Goal: Task Accomplishment & Management: Use online tool/utility

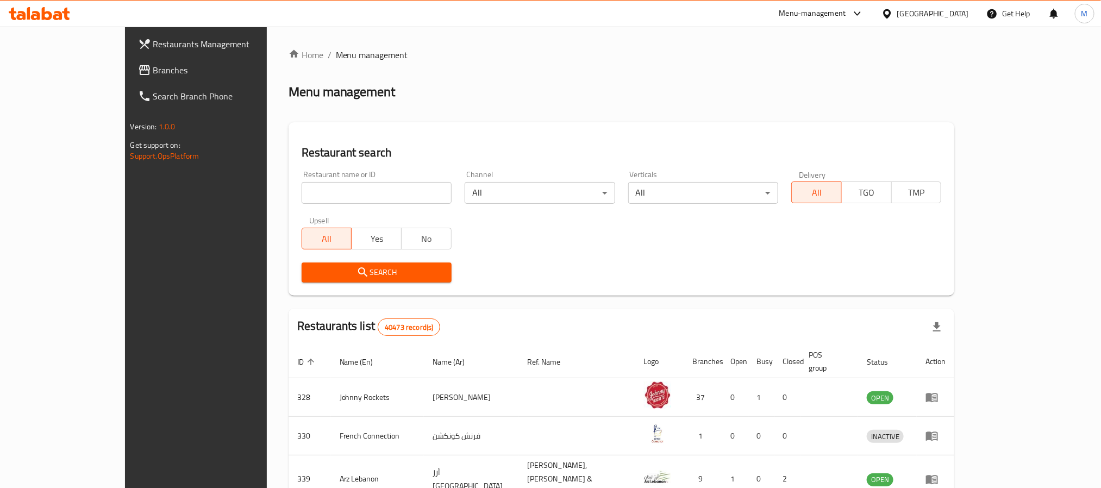
click at [926, 10] on div "[GEOGRAPHIC_DATA]" at bounding box center [934, 14] width 72 height 12
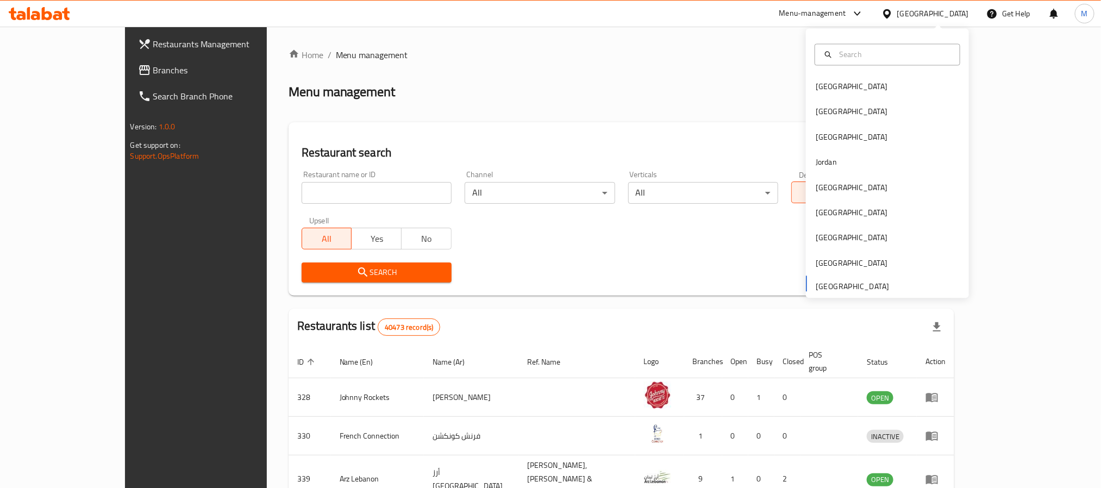
click at [635, 142] on div "Restaurant search Restaurant name or ID Restaurant name or ID Channel All ​ Ver…" at bounding box center [622, 208] width 667 height 173
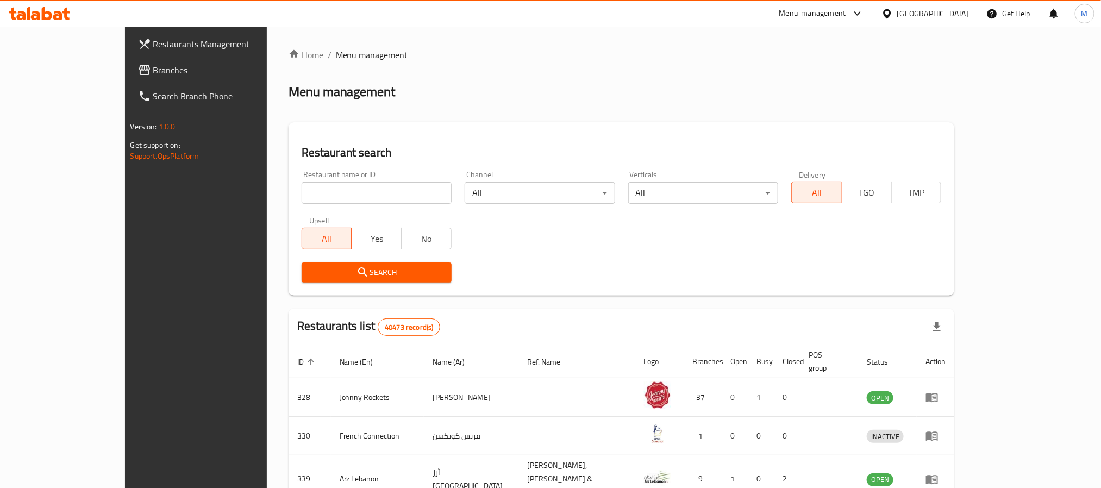
click at [805, 12] on div "Menu-management" at bounding box center [813, 13] width 67 height 13
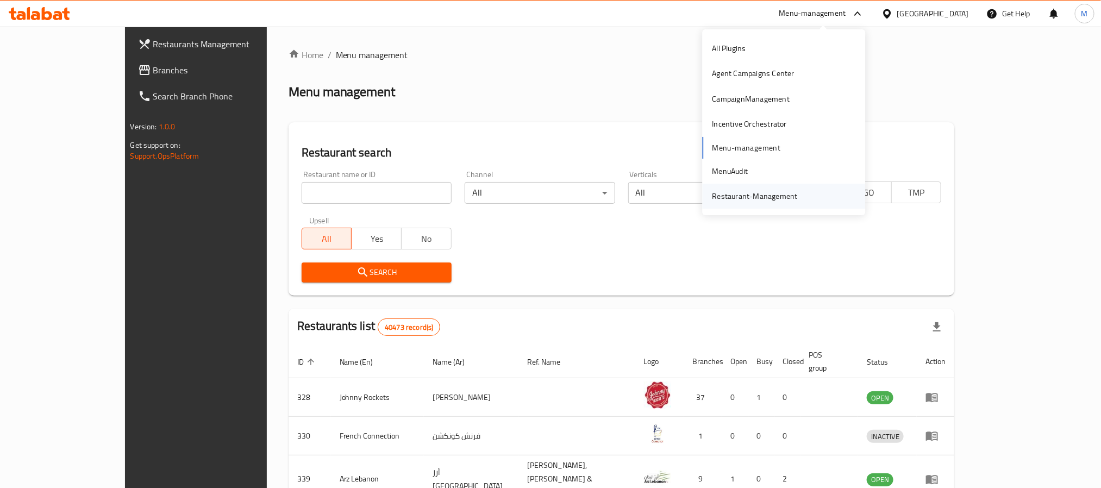
click at [749, 198] on div "Restaurant-Management" at bounding box center [755, 196] width 85 height 12
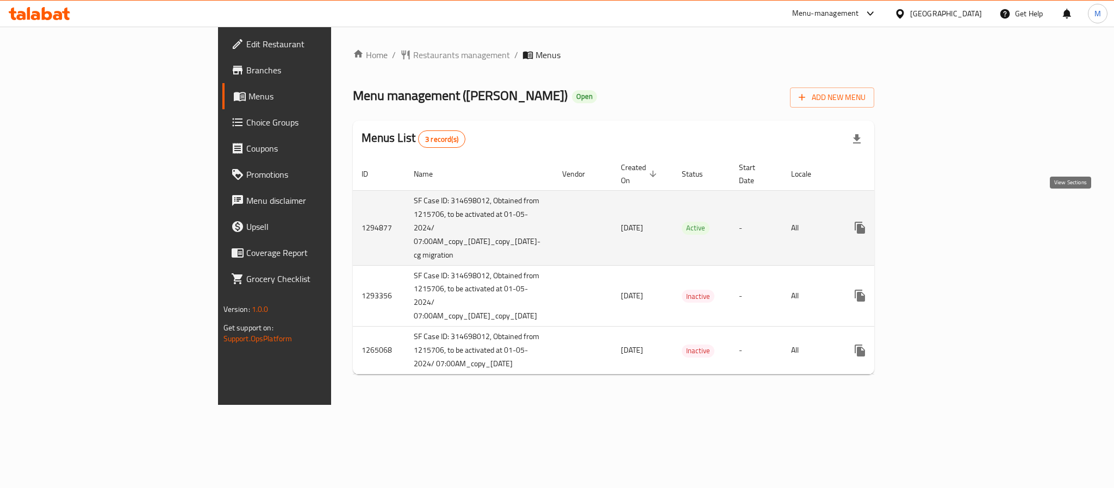
click at [945, 221] on icon "enhanced table" at bounding box center [938, 227] width 13 height 13
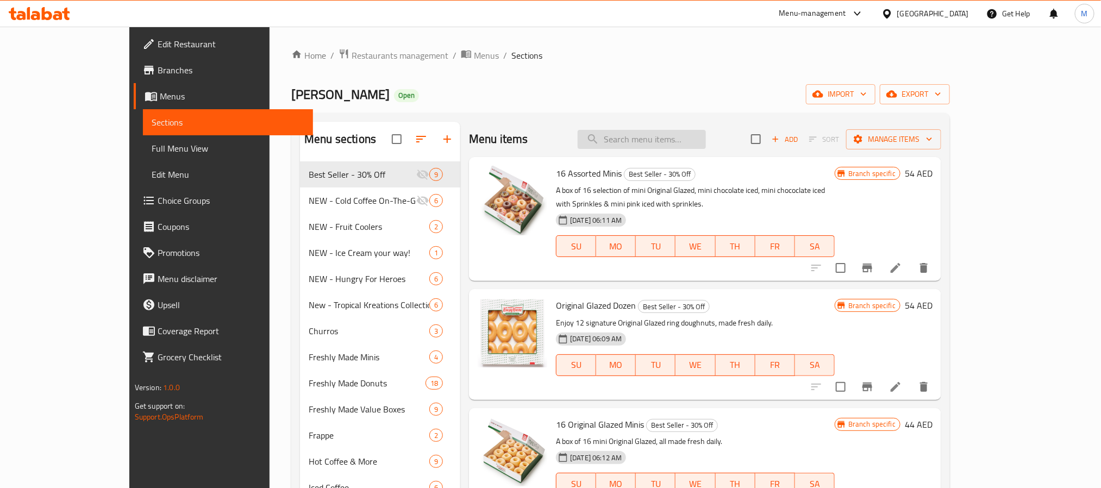
click at [661, 135] on input "search" at bounding box center [642, 139] width 128 height 19
paste input "Cold Brew Nitro & OG"
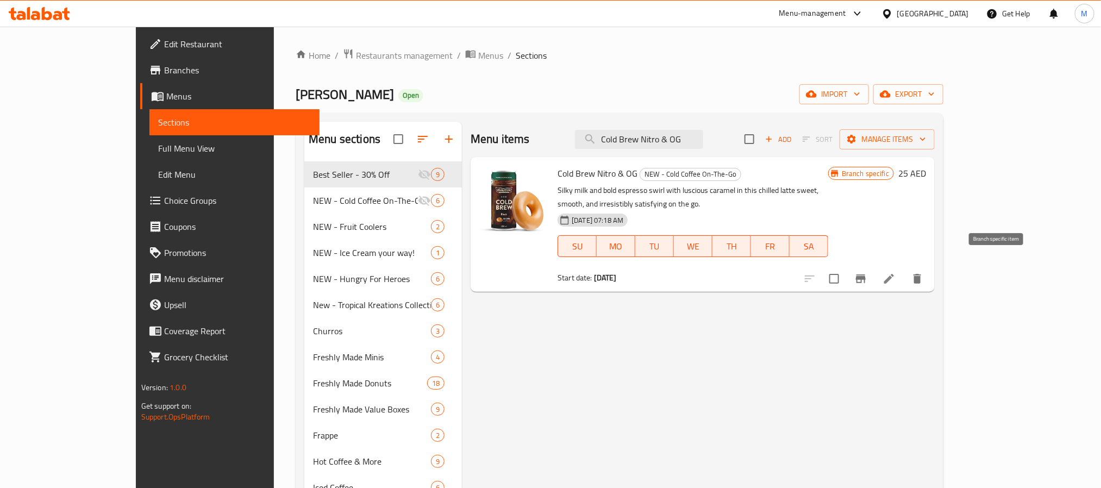
click at [866, 275] on icon "Branch-specific-item" at bounding box center [861, 279] width 10 height 9
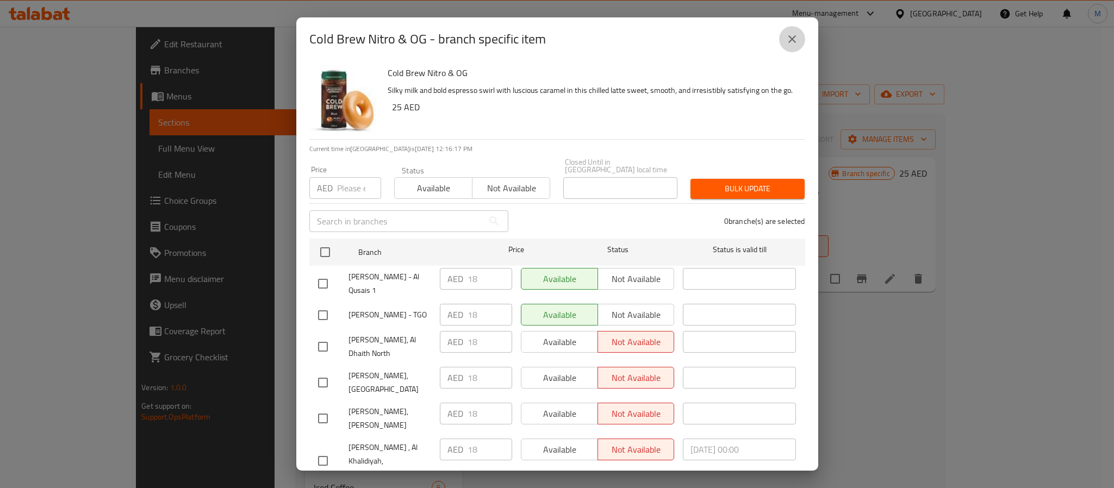
click at [795, 36] on icon "close" at bounding box center [792, 39] width 13 height 13
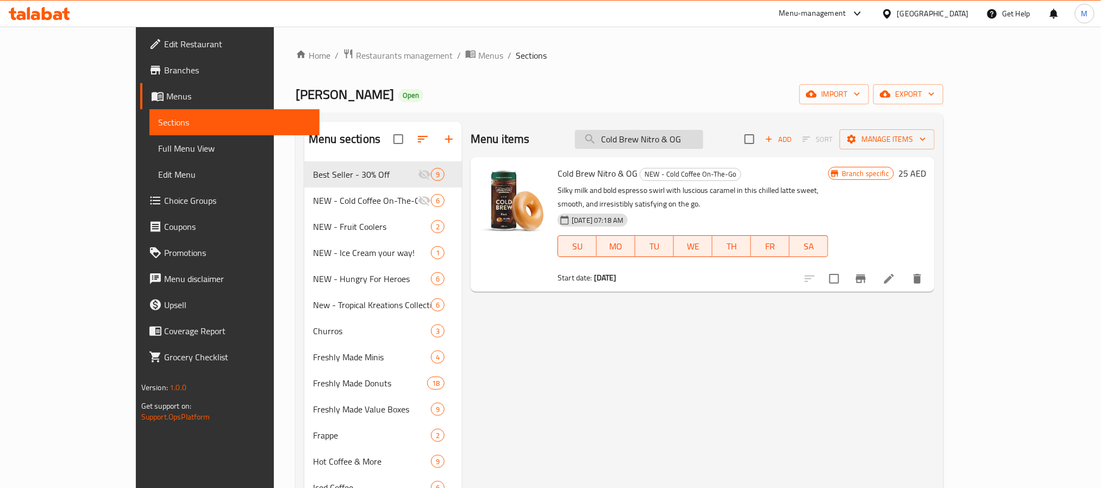
click at [704, 139] on input "Cold Brew Nitro & OG" at bounding box center [639, 139] width 128 height 19
paste input "Caramel Latte & OG"
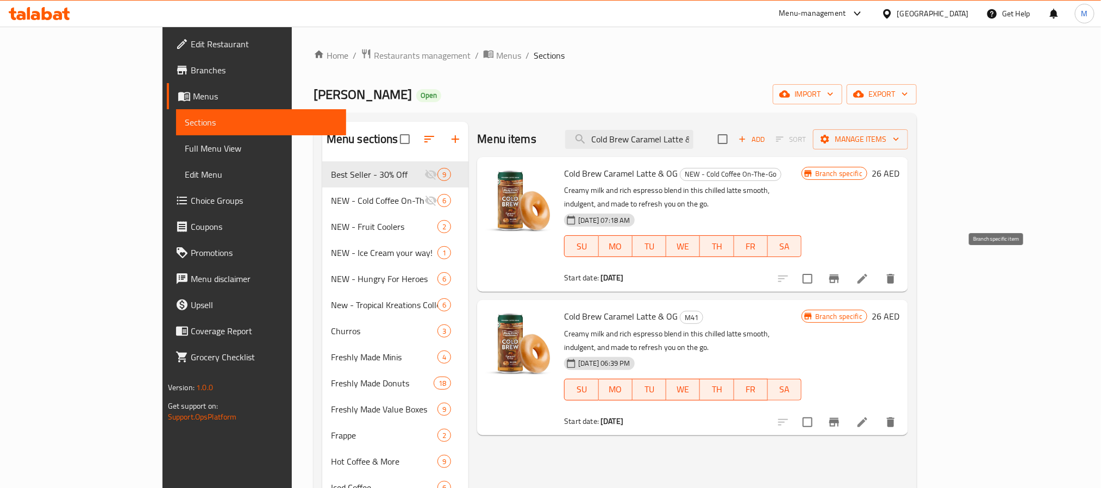
click at [841, 272] on icon "Branch-specific-item" at bounding box center [834, 278] width 13 height 13
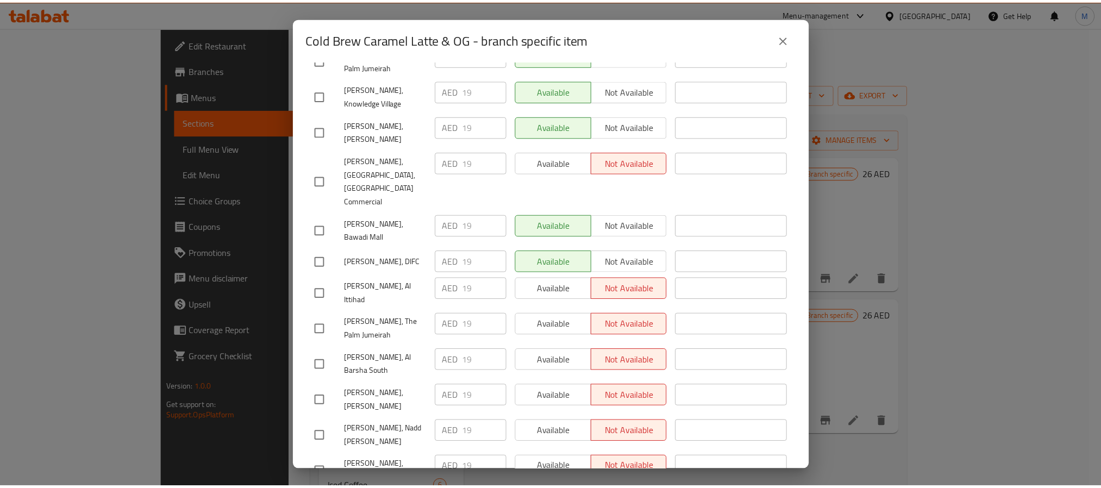
scroll to position [953, 0]
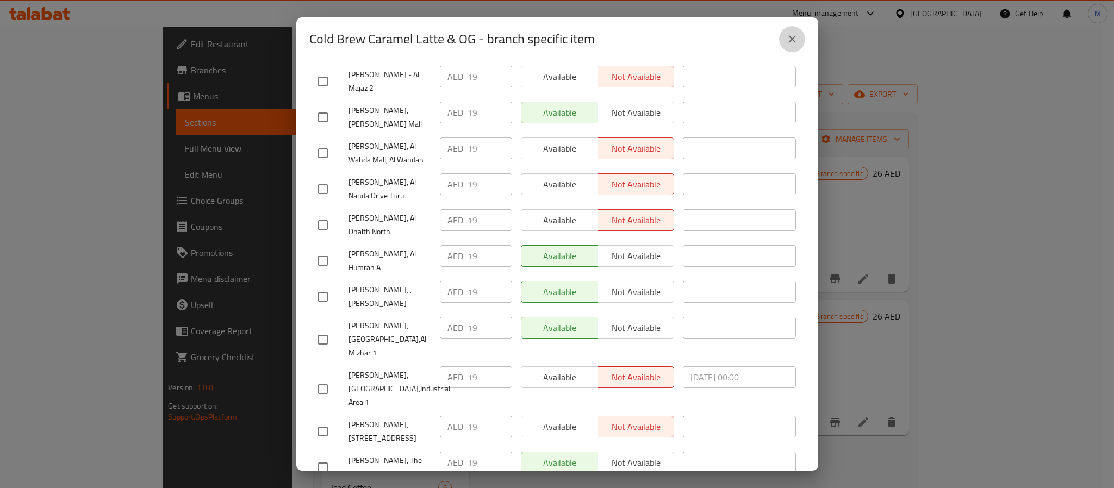
click at [798, 36] on icon "close" at bounding box center [792, 39] width 13 height 13
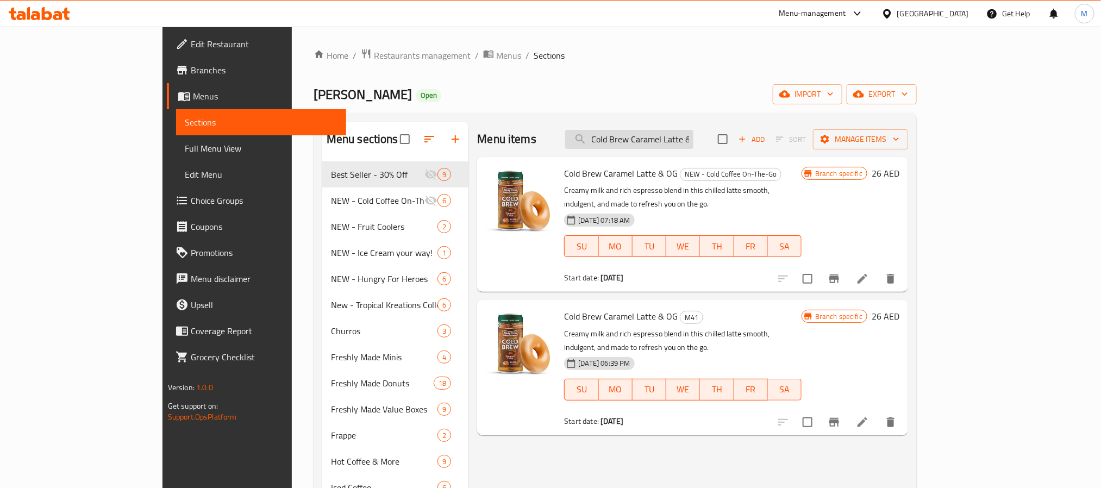
click at [694, 144] on input "Cold Brew Caramel Latte & OG" at bounding box center [629, 139] width 128 height 19
paste input "Double Dozen - Assorted"
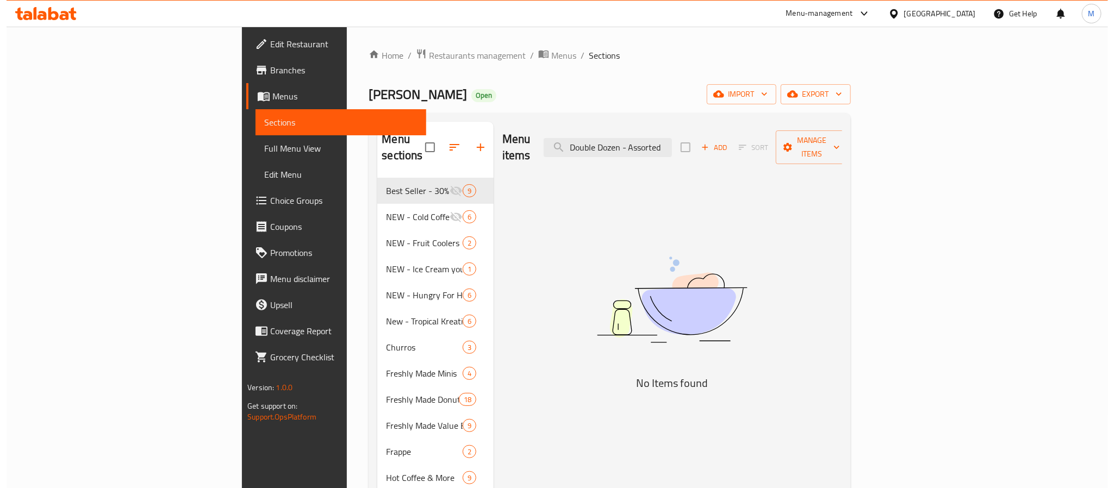
scroll to position [0, 0]
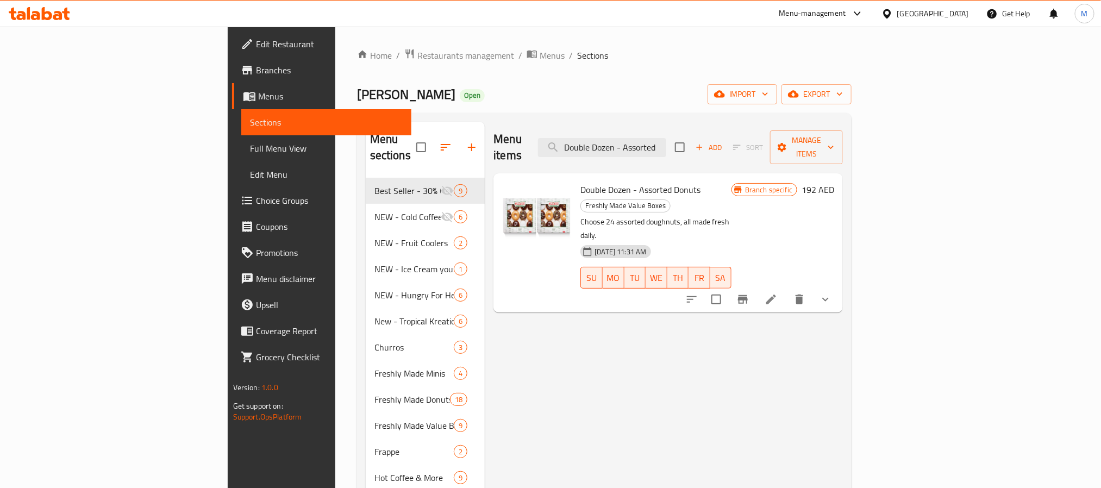
click at [750, 293] on icon "Branch-specific-item" at bounding box center [743, 299] width 13 height 13
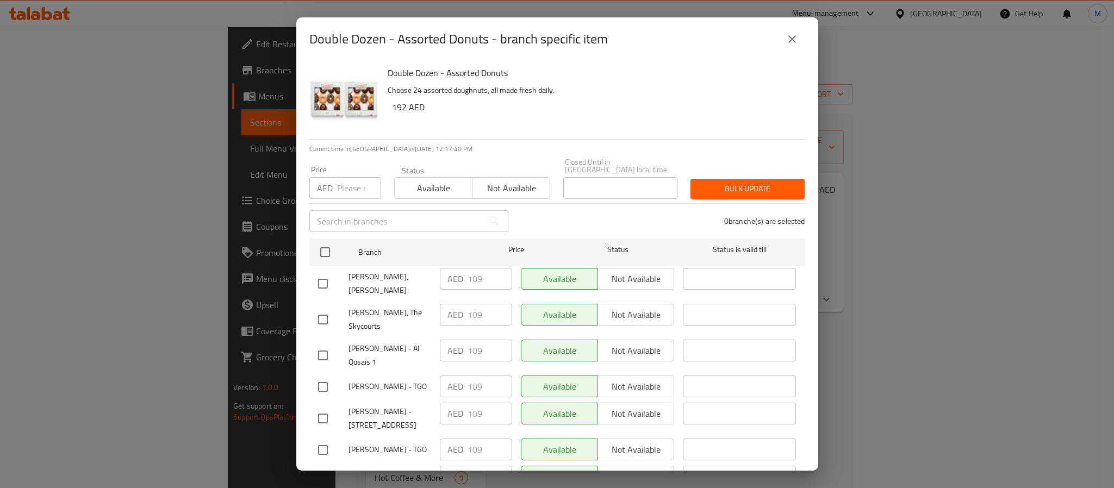
click at [792, 41] on icon "close" at bounding box center [792, 39] width 13 height 13
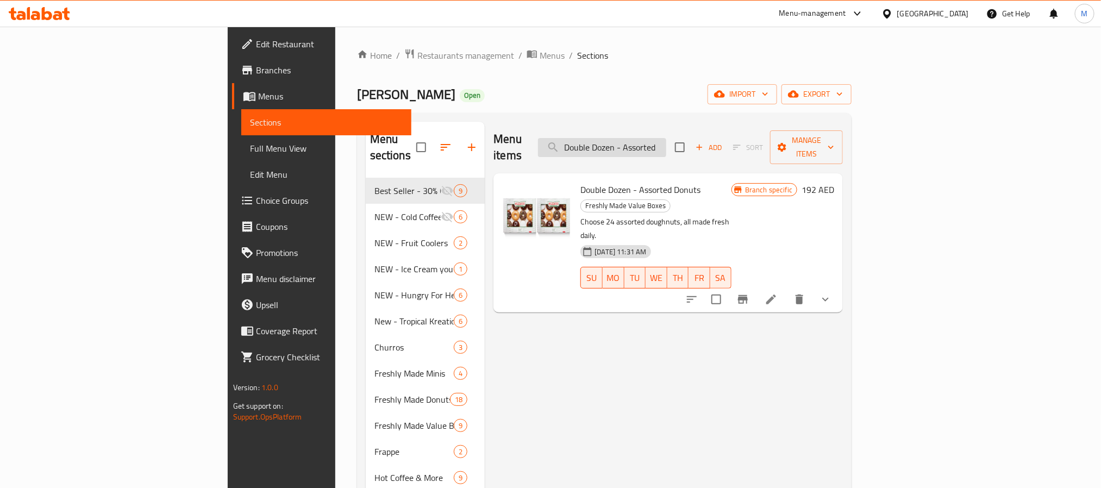
click at [667, 145] on input "Double Dozen - Assorted" at bounding box center [602, 147] width 128 height 19
paste input "zen - Original Glazed"
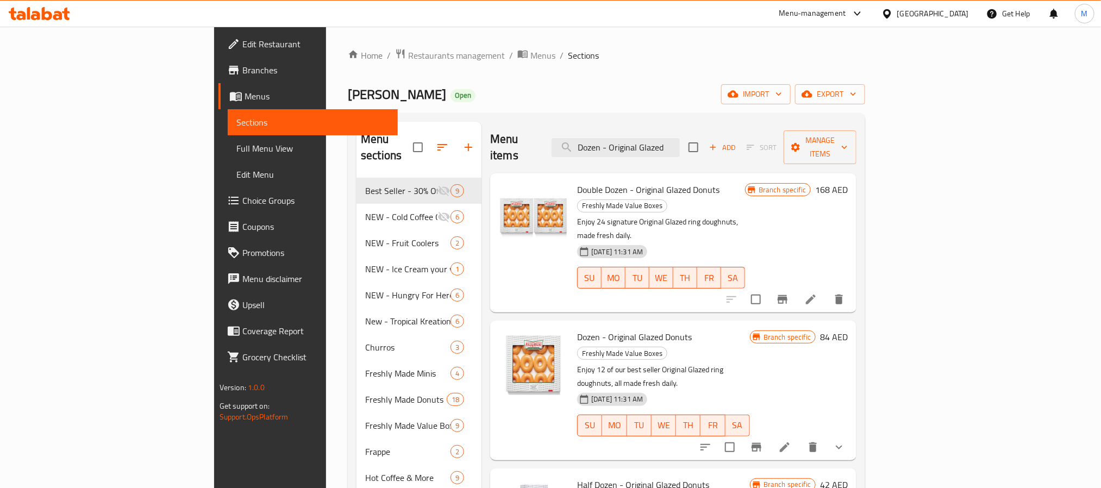
type input "Dozen - Original Glazed"
click at [764, 54] on ol "Home / Restaurants management / Menus / Sections" at bounding box center [607, 55] width 518 height 14
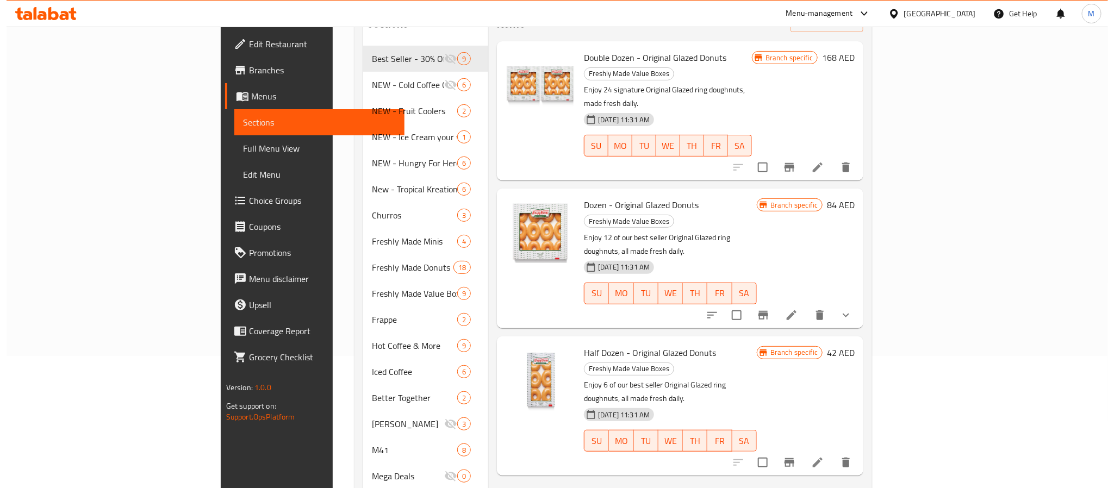
scroll to position [41, 0]
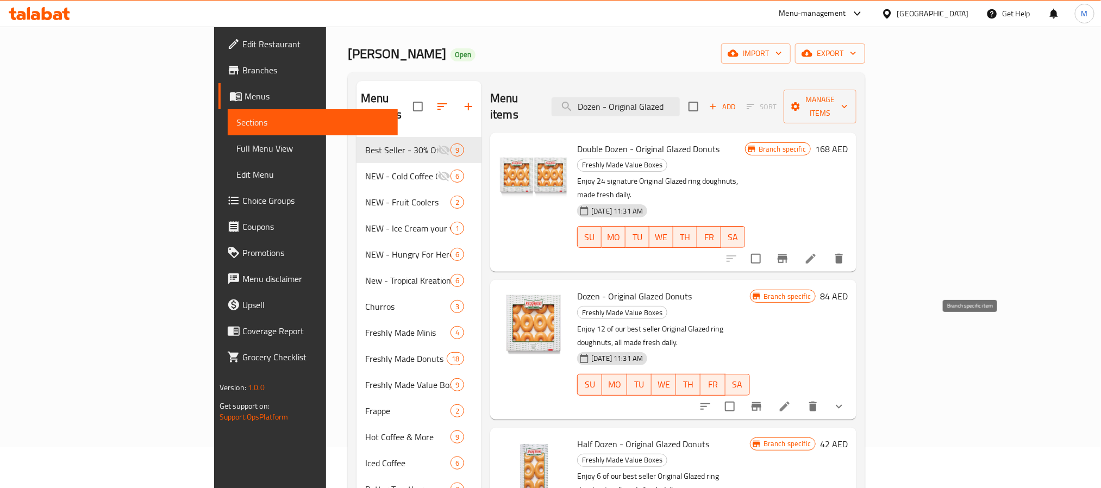
click at [762, 402] on icon "Branch-specific-item" at bounding box center [757, 406] width 10 height 9
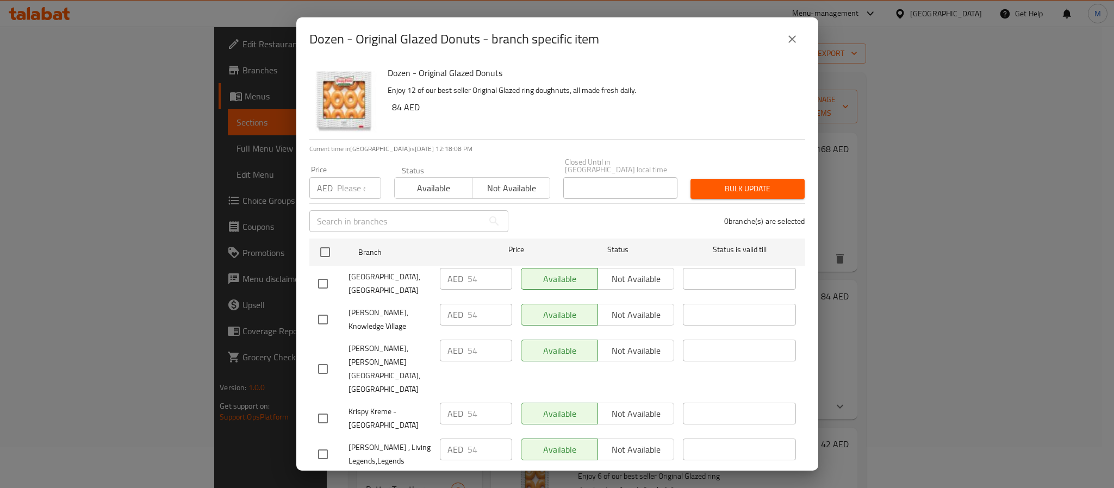
click at [686, 93] on p "Enjoy 12 of our best seller Original Glazed ring doughnuts, all made fresh dail…" at bounding box center [592, 91] width 409 height 14
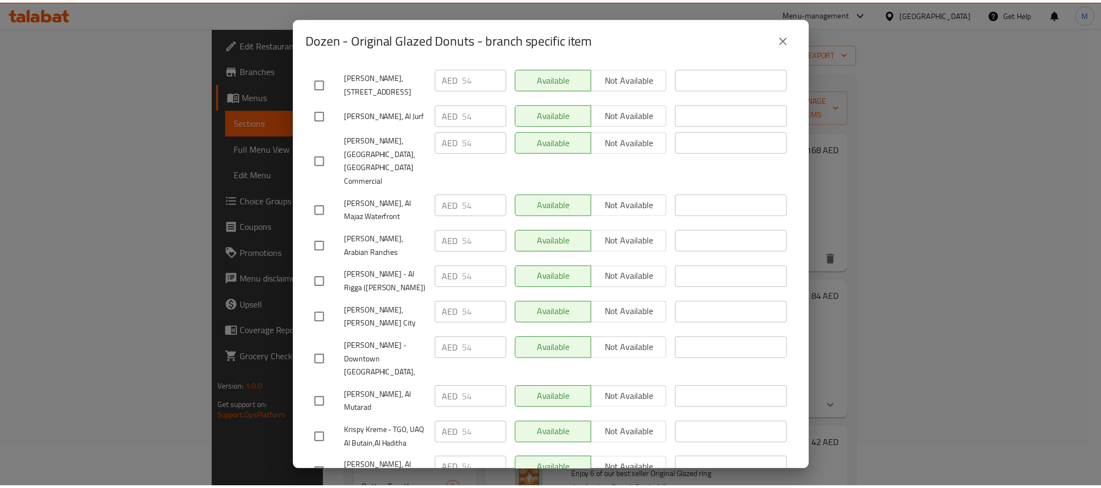
scroll to position [2828, 0]
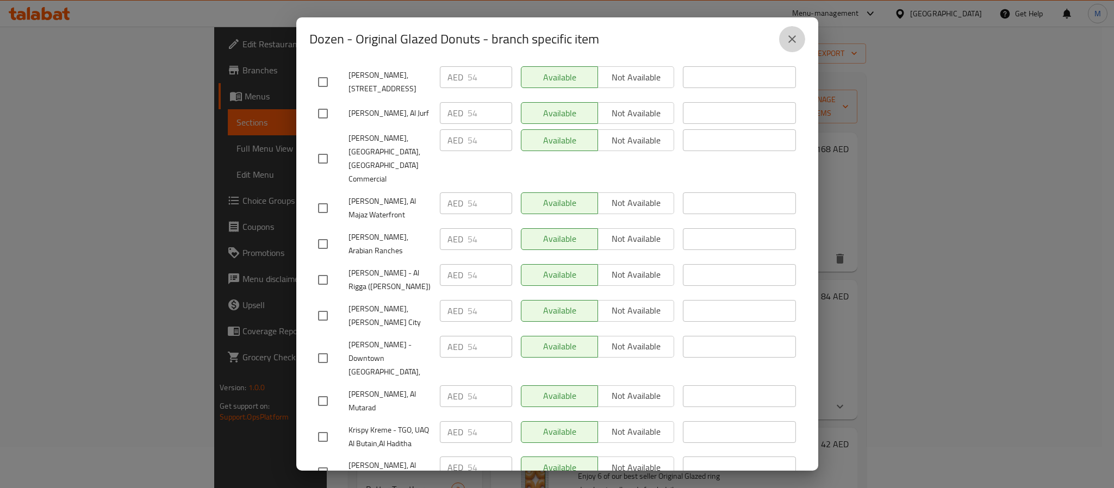
click at [783, 39] on button "close" at bounding box center [792, 39] width 26 height 26
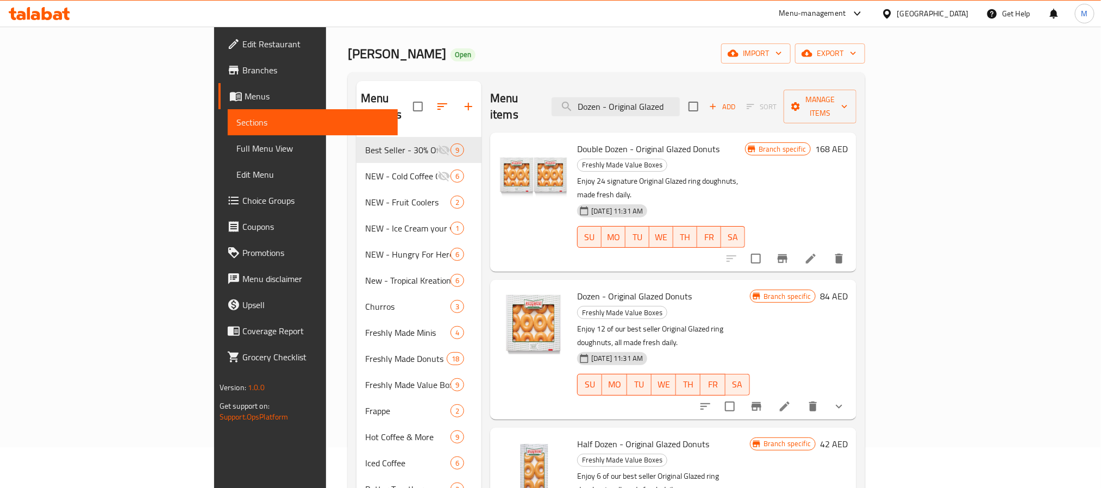
click at [752, 45] on div "Krispy Kreme Open import export" at bounding box center [607, 53] width 518 height 20
click at [242, 74] on span "Branches" at bounding box center [315, 70] width 147 height 13
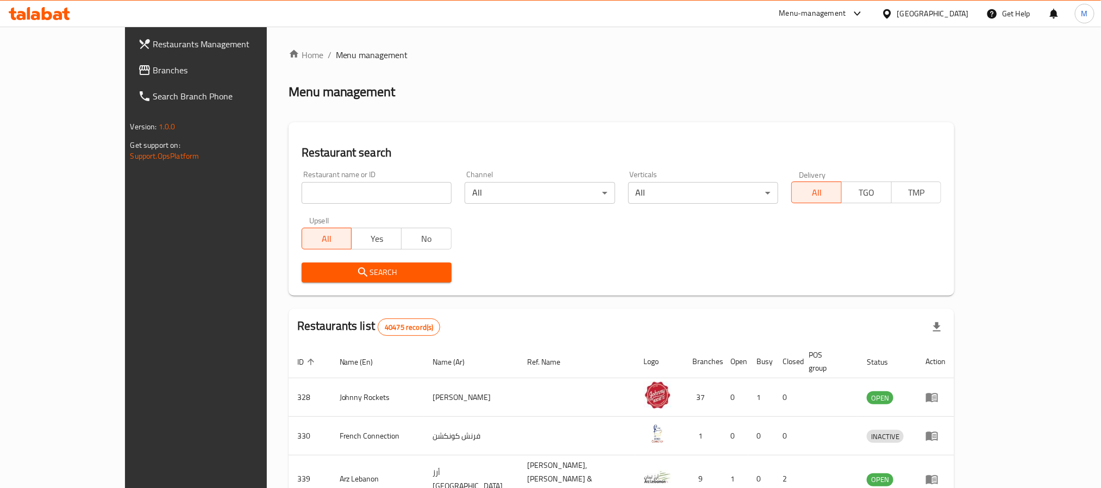
click at [827, 11] on div "Menu-management" at bounding box center [813, 13] width 67 height 13
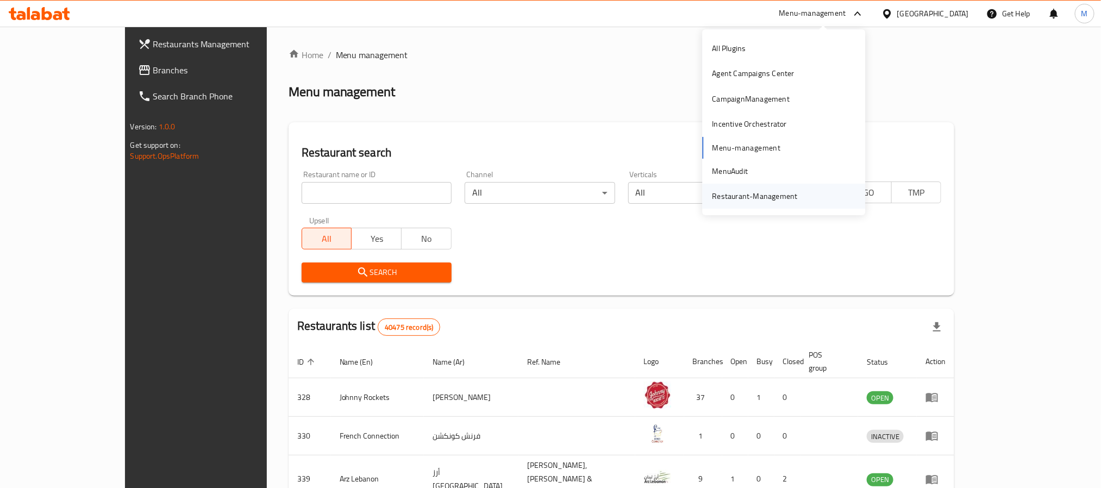
click at [736, 195] on div "Restaurant-Management" at bounding box center [755, 196] width 85 height 12
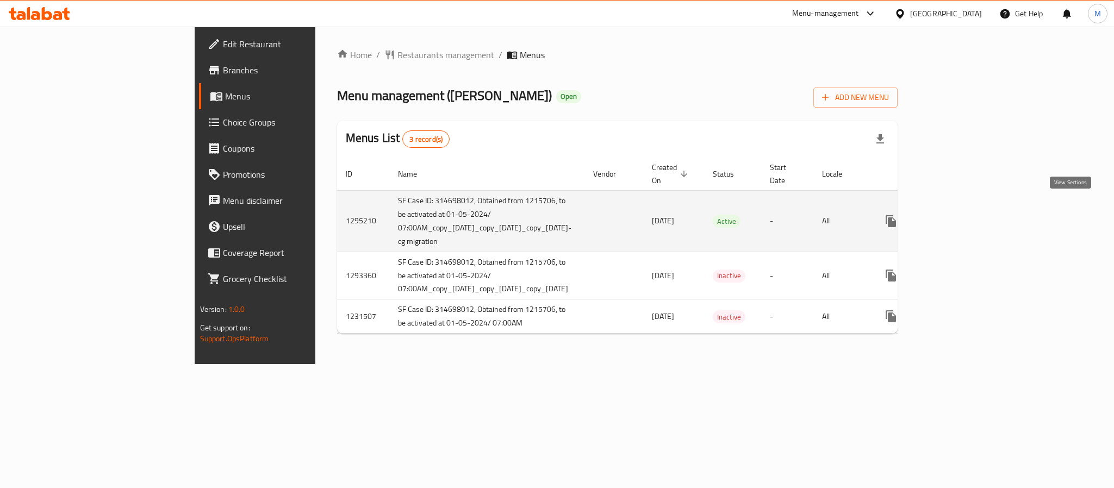
click at [976, 215] on icon "enhanced table" at bounding box center [969, 221] width 13 height 13
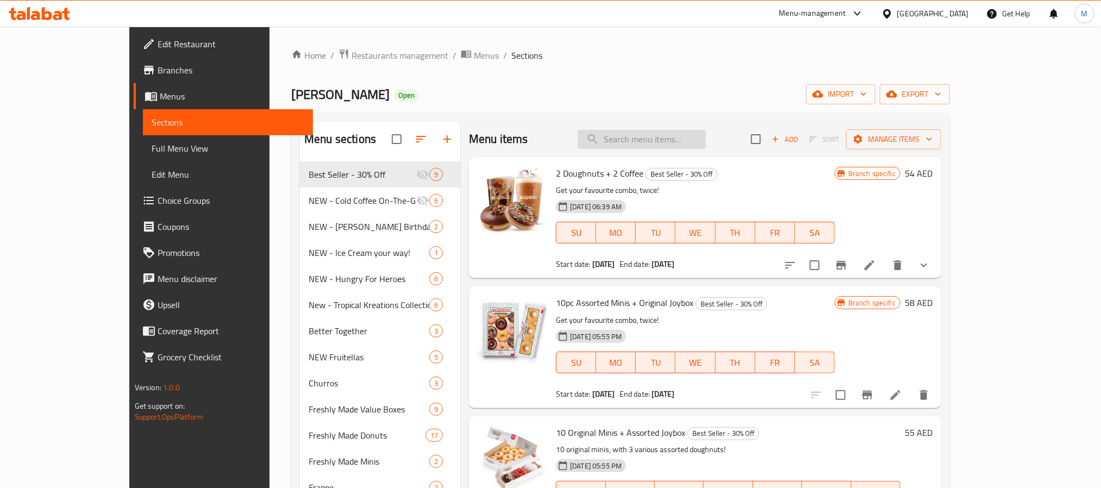
click at [699, 141] on input "search" at bounding box center [642, 139] width 128 height 19
paste input "Cold Brew Latte & OG"
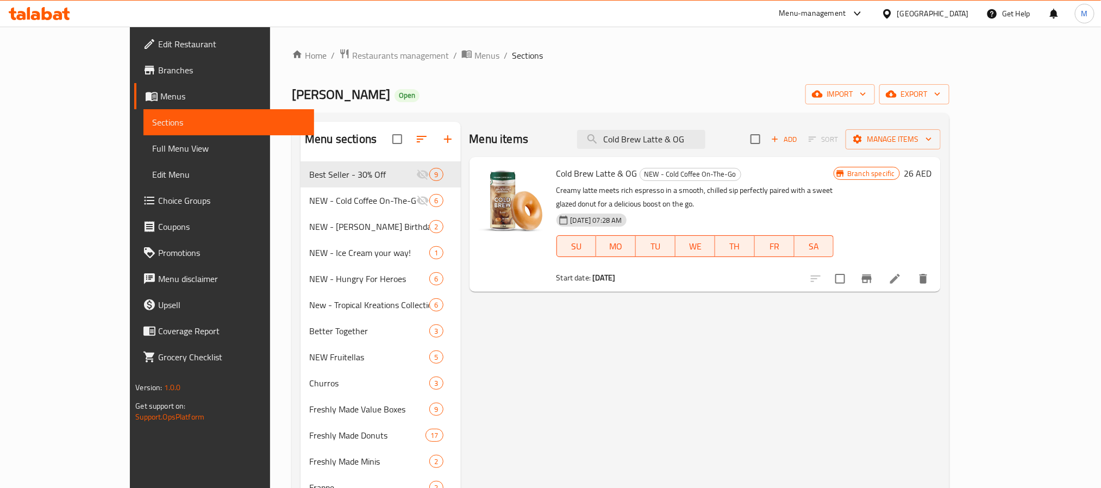
click at [872, 275] on icon "Branch-specific-item" at bounding box center [867, 279] width 10 height 9
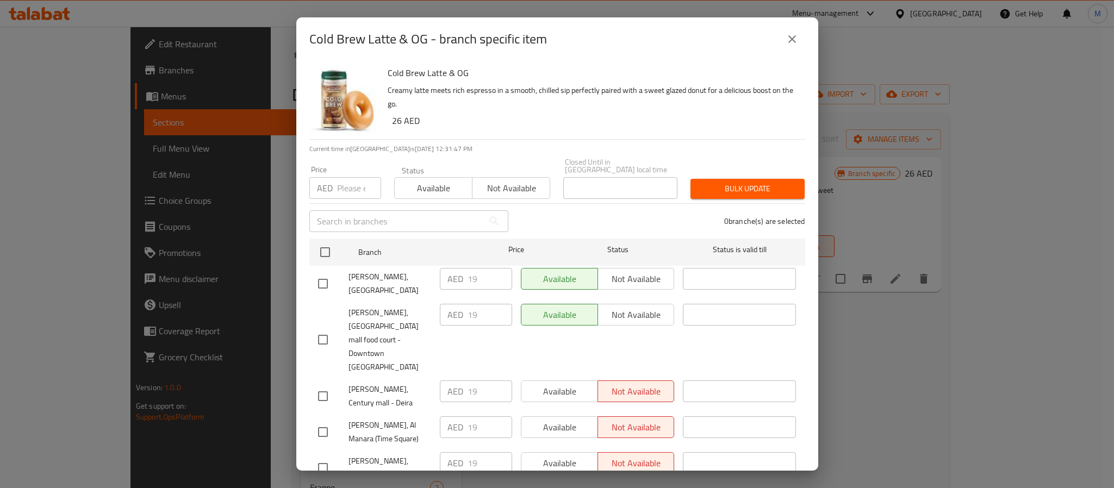
click at [731, 86] on p "Creamy latte meets rich espresso in a smooth, chilled sip perfectly paired with…" at bounding box center [592, 97] width 409 height 27
click at [788, 44] on icon "close" at bounding box center [792, 39] width 13 height 13
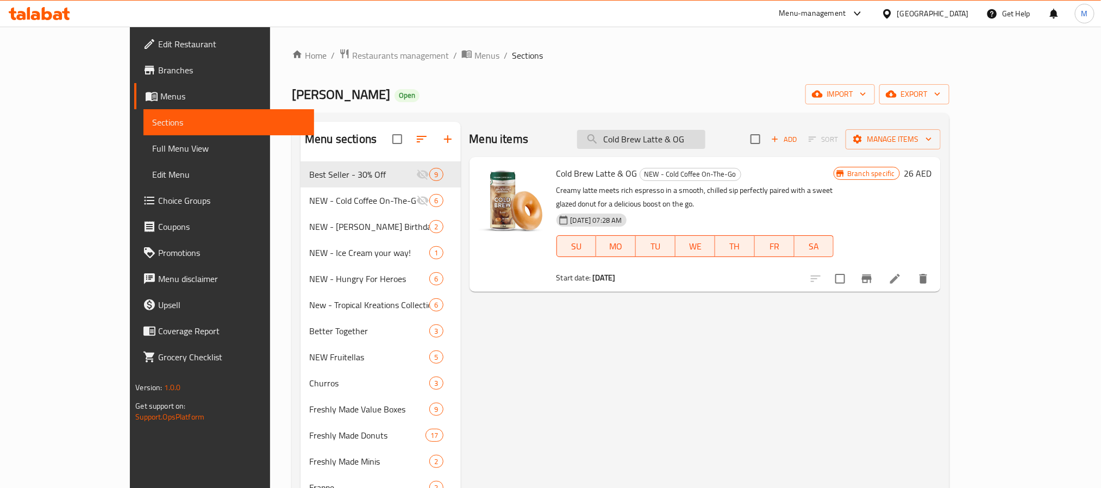
click at [699, 139] on input "Cold Brew Latte & OG" at bounding box center [641, 139] width 128 height 19
paste input "Fruitellas Range of 6"
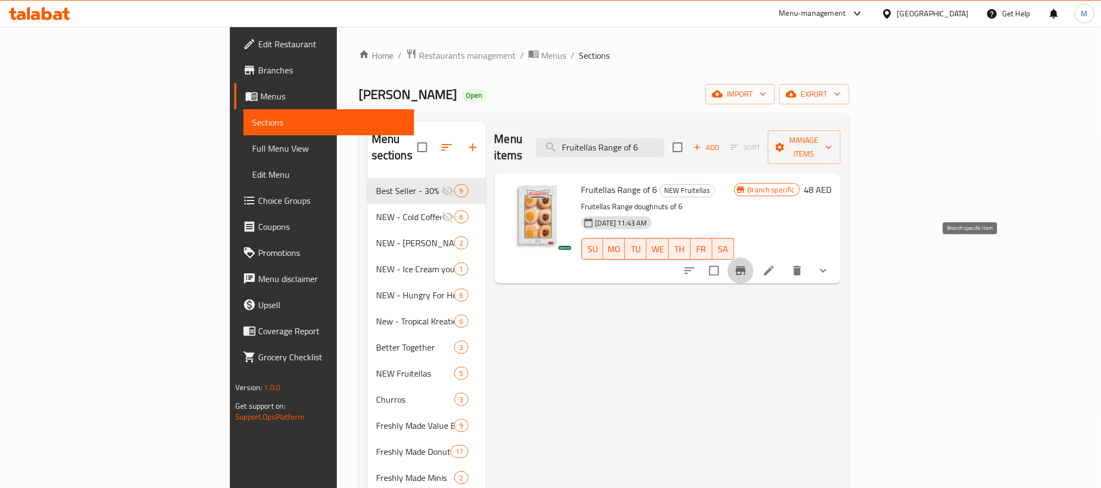
click at [746, 266] on icon "Branch-specific-item" at bounding box center [741, 270] width 10 height 9
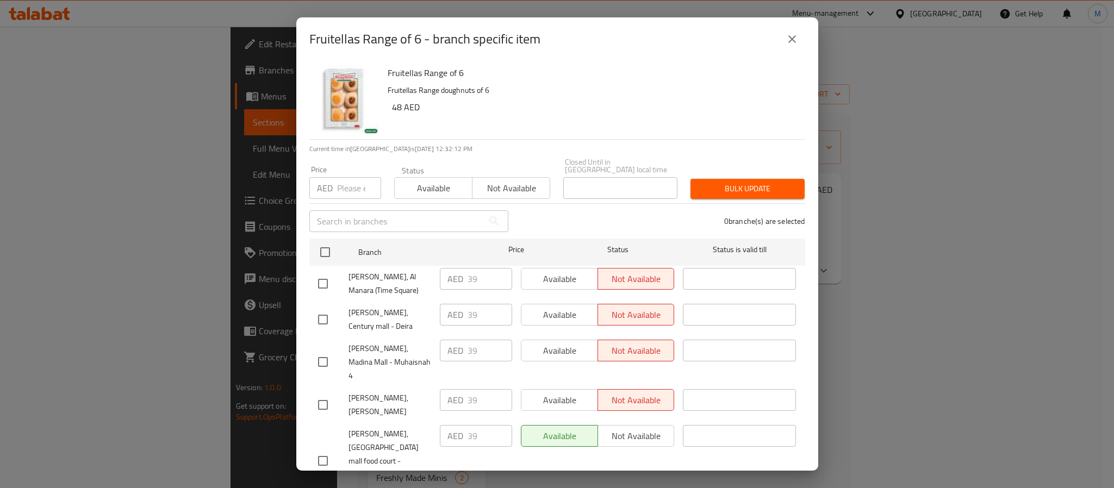
click at [673, 75] on h6 "Fruitellas Range of 6" at bounding box center [592, 72] width 409 height 15
click at [792, 38] on icon "close" at bounding box center [792, 39] width 13 height 13
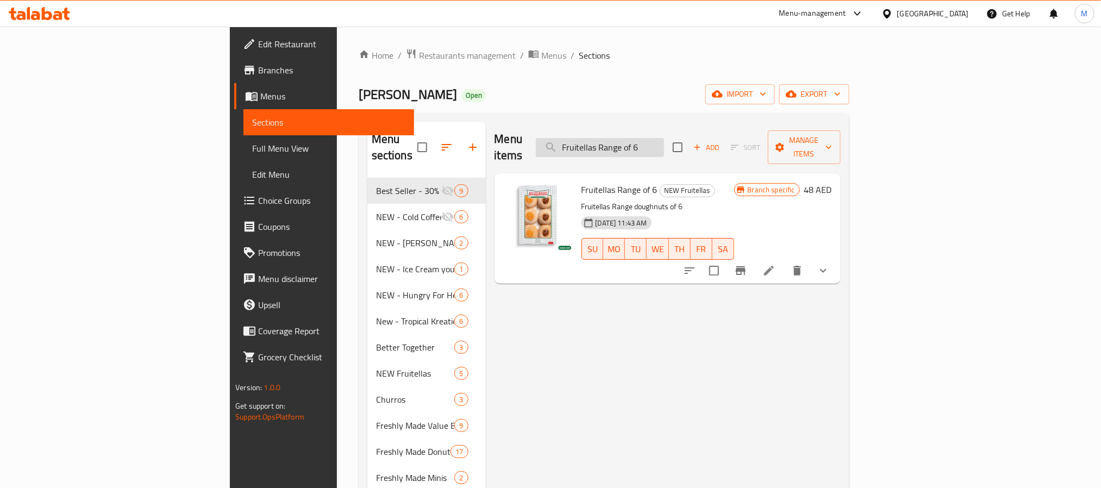
click at [664, 139] on input "Fruitellas Range of 6" at bounding box center [600, 147] width 128 height 19
paste input "Dozen - Assorted"
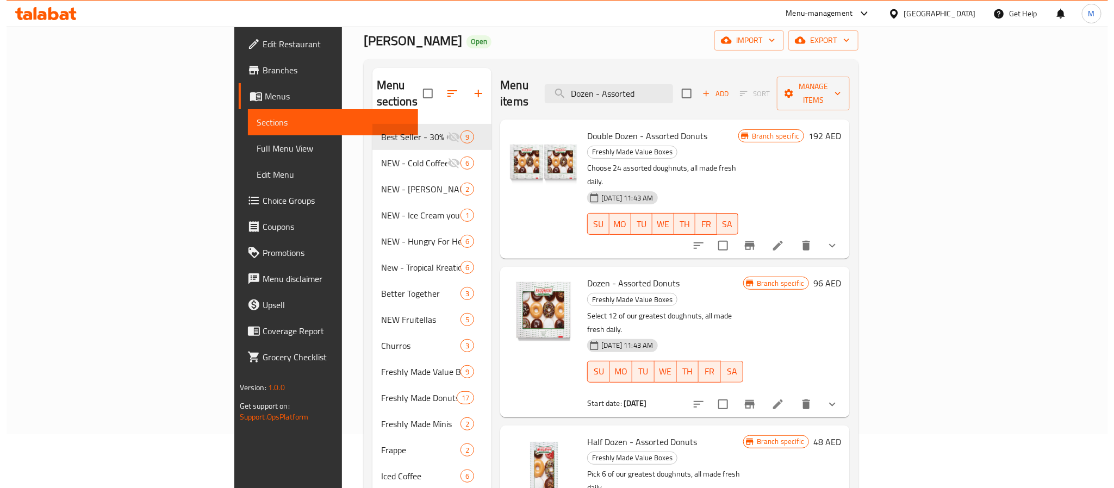
scroll to position [82, 0]
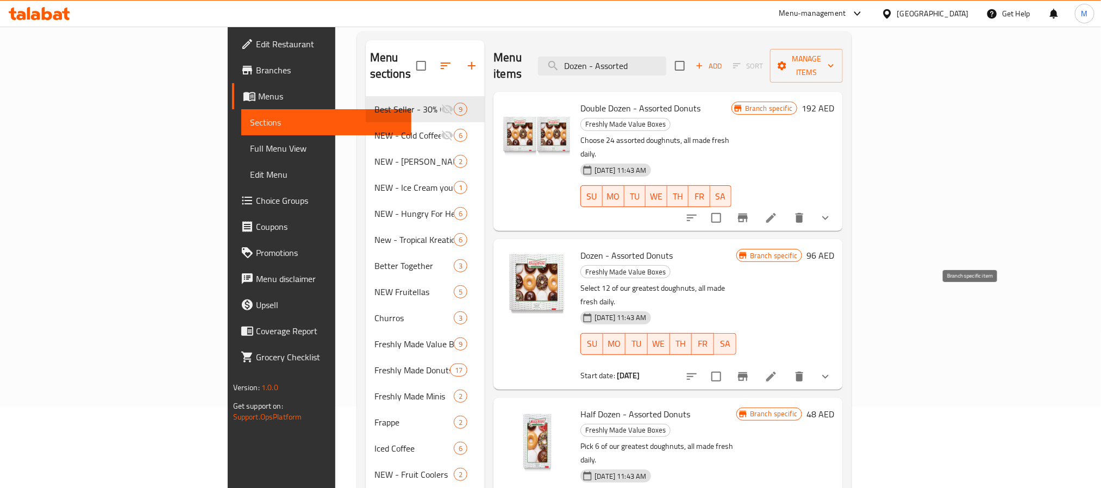
click at [748, 372] on icon "Branch-specific-item" at bounding box center [743, 376] width 10 height 9
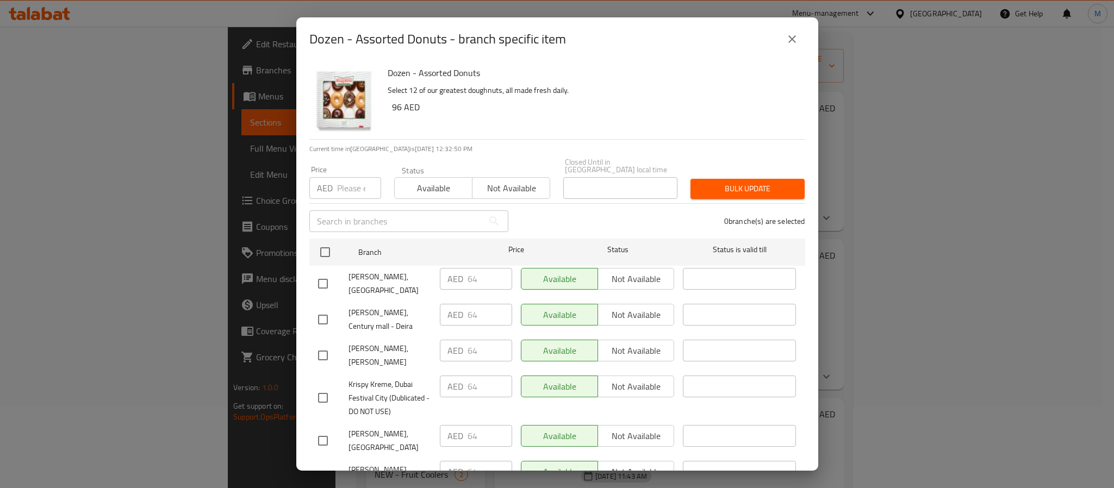
click at [728, 93] on p "Select 12 of our greatest doughnuts, all made fresh daily." at bounding box center [592, 91] width 409 height 14
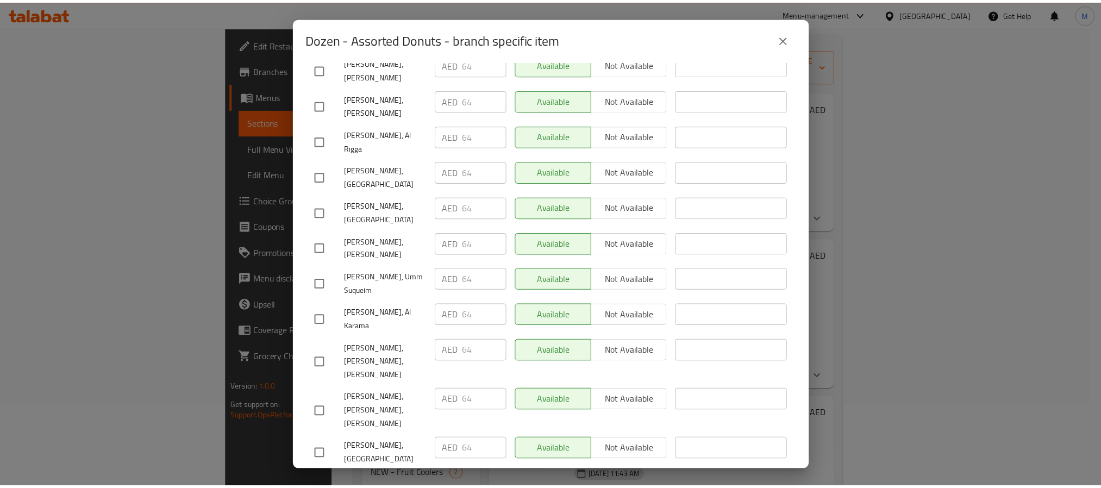
scroll to position [707, 0]
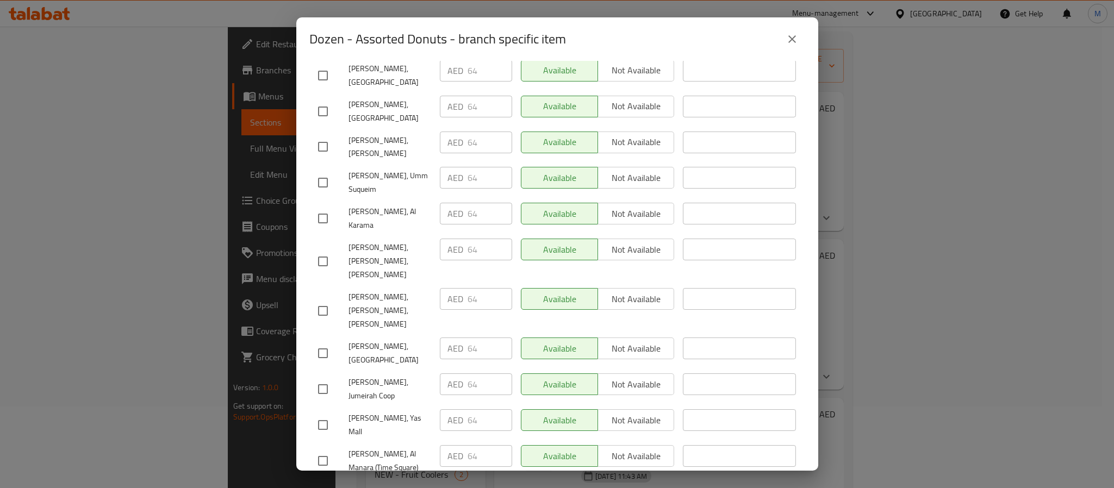
click at [796, 39] on icon "close" at bounding box center [792, 39] width 13 height 13
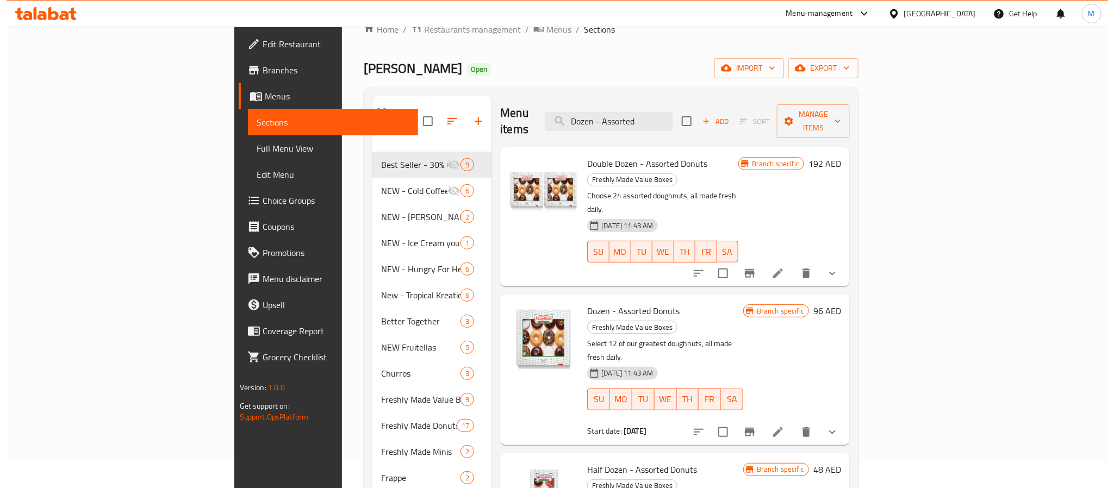
scroll to position [0, 0]
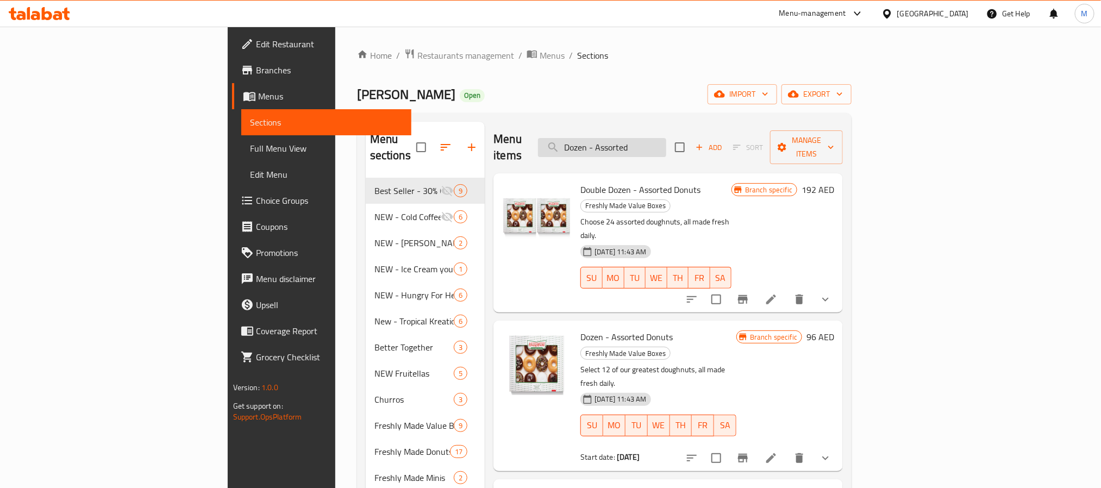
click at [667, 145] on input "Dozen - Assorted" at bounding box center [602, 147] width 128 height 19
paste input "Assorted Joy Box Donuts"
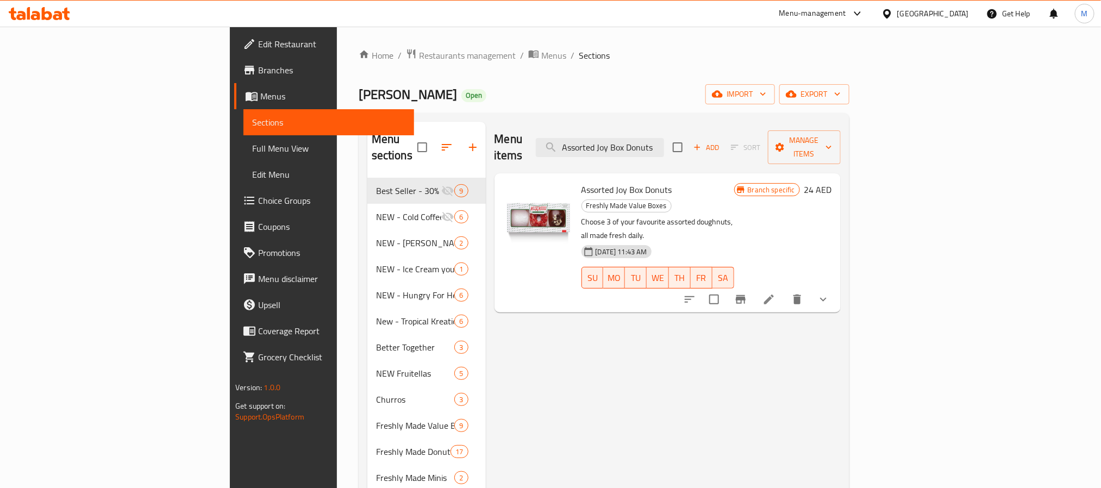
type input "Assorted Joy Box Donuts"
click at [748, 293] on icon "Branch-specific-item" at bounding box center [741, 299] width 13 height 13
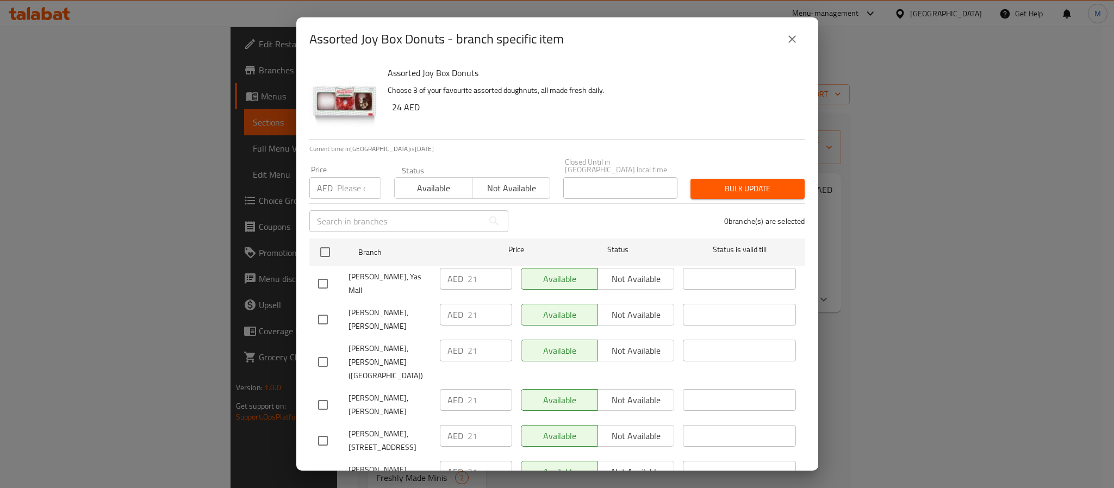
click at [665, 99] on h6 "24 AED" at bounding box center [594, 106] width 404 height 15
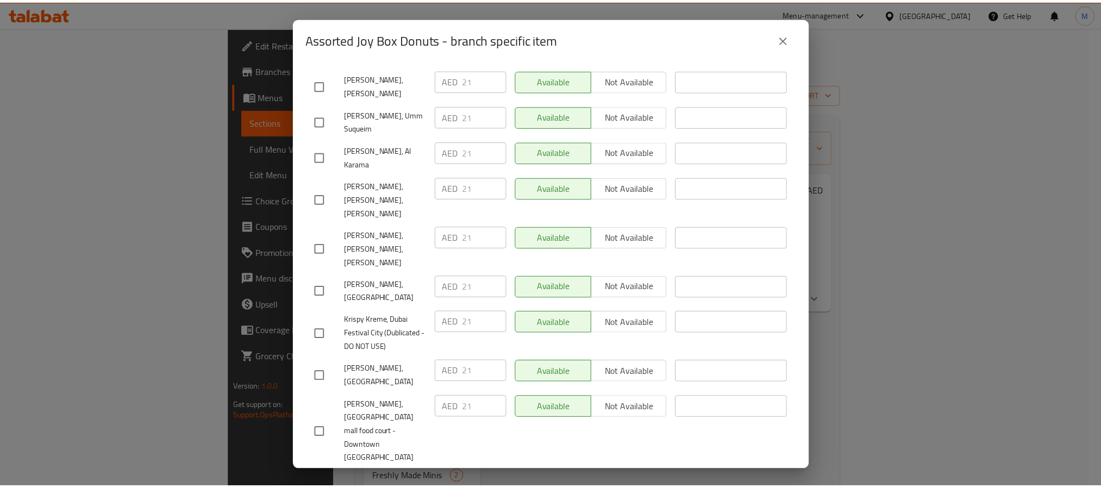
scroll to position [707, 0]
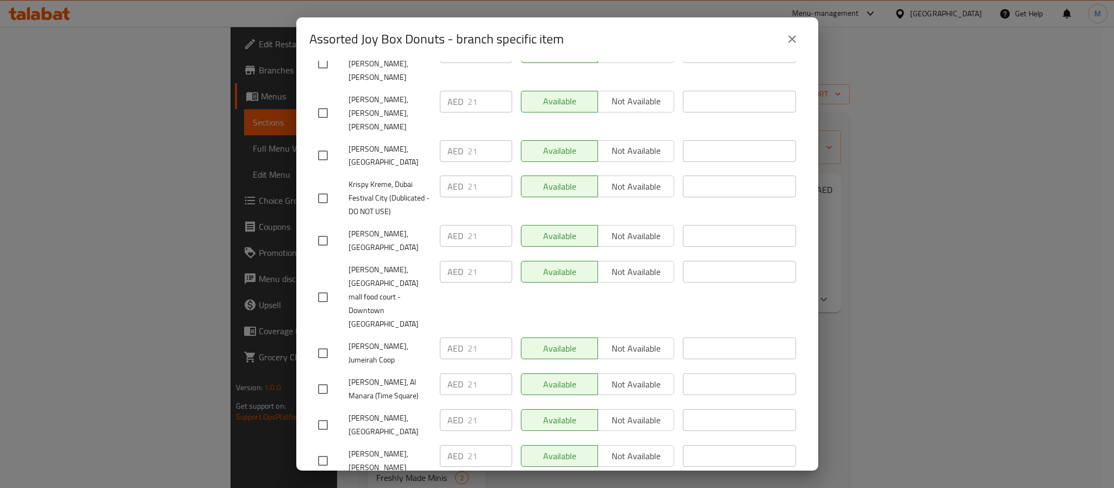
click at [795, 36] on icon "close" at bounding box center [792, 39] width 8 height 8
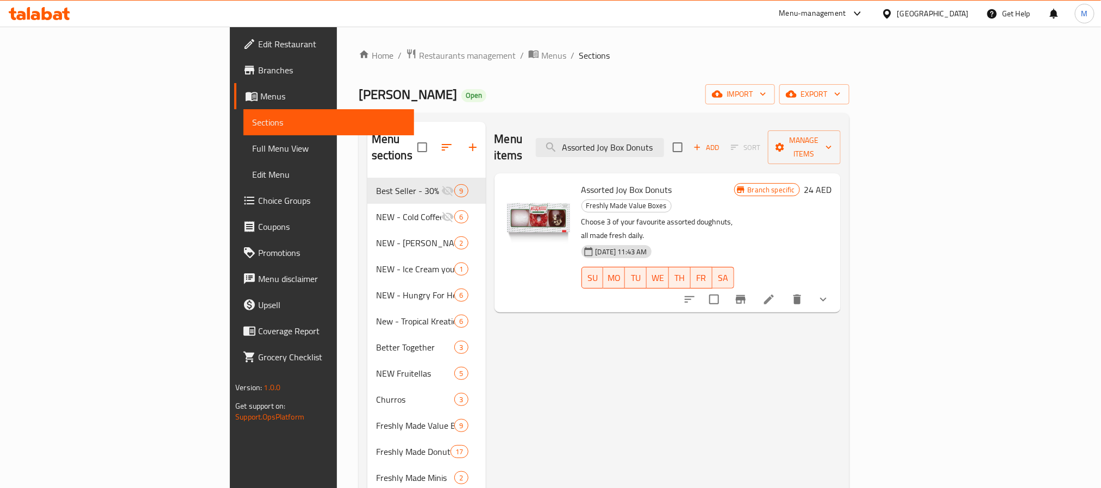
click at [234, 60] on link "Branches" at bounding box center [323, 70] width 179 height 26
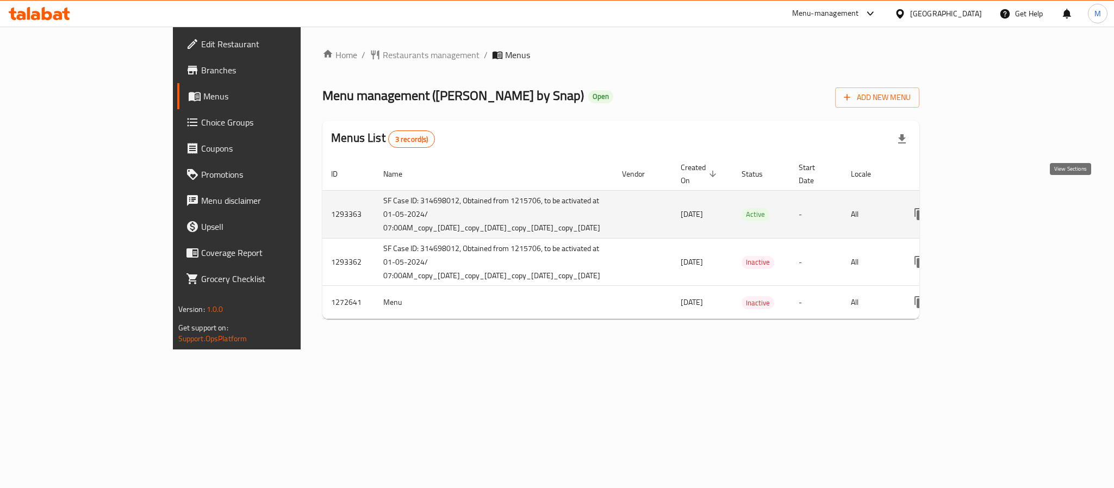
click at [1005, 208] on icon "enhanced table" at bounding box center [998, 214] width 13 height 13
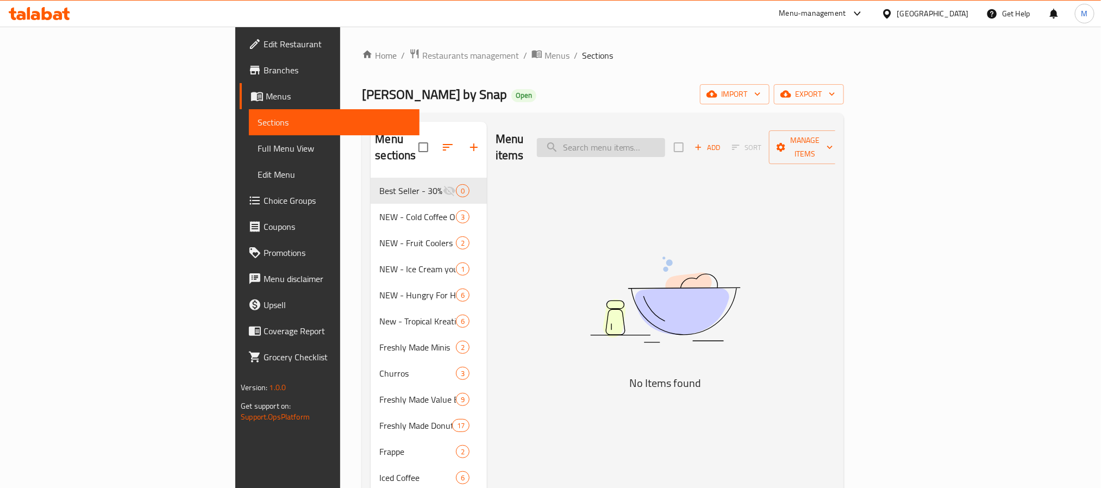
click at [665, 144] on input "search" at bounding box center [601, 147] width 128 height 19
paste input "Cold Brew Caramel Latte & OG"
click at [665, 140] on input "Cold Brew Caramel Latte & OG" at bounding box center [601, 147] width 128 height 19
drag, startPoint x: 727, startPoint y: 141, endPoint x: 793, endPoint y: 146, distance: 66.0
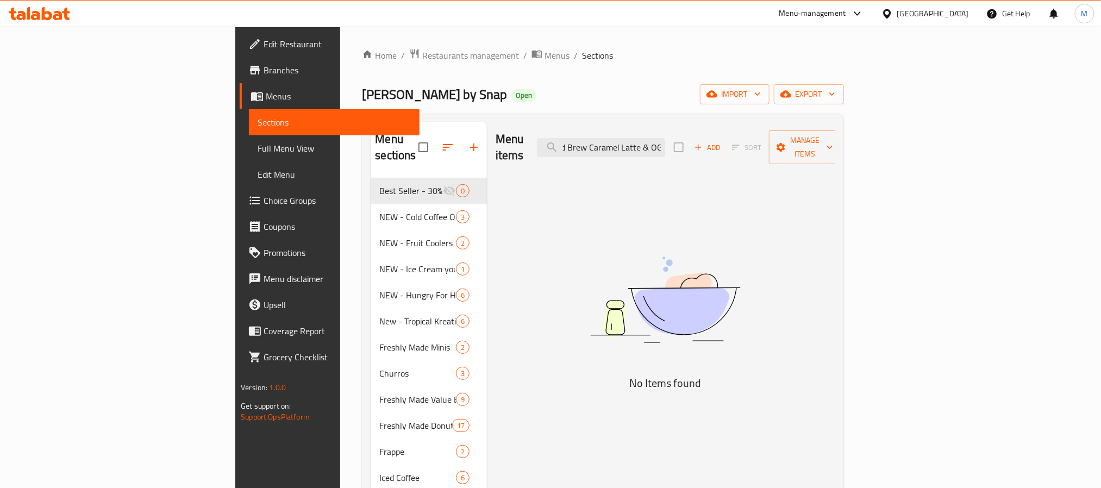
click at [793, 146] on div "Menu items Cold Brew Caramel Latte & OG Add Sort Manage items" at bounding box center [666, 148] width 340 height 52
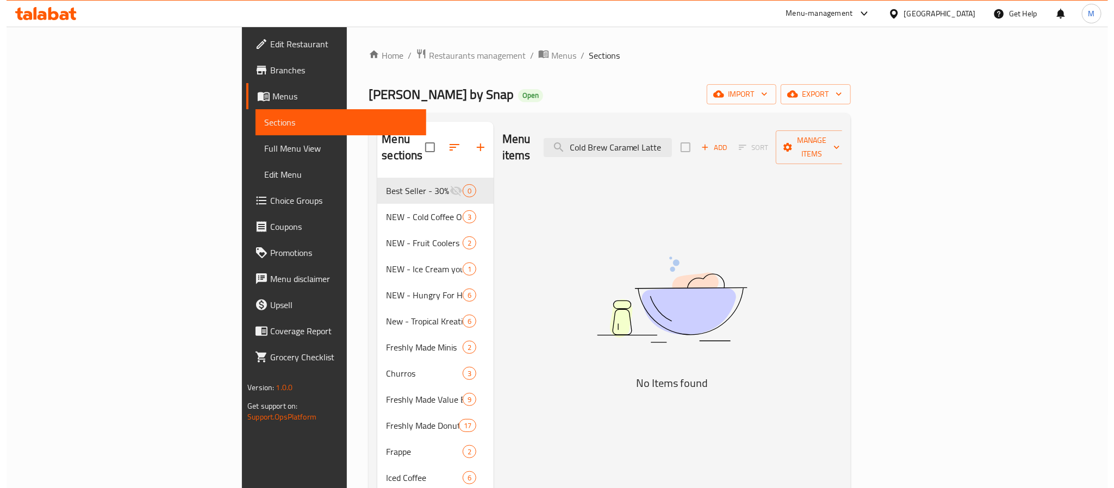
scroll to position [0, 0]
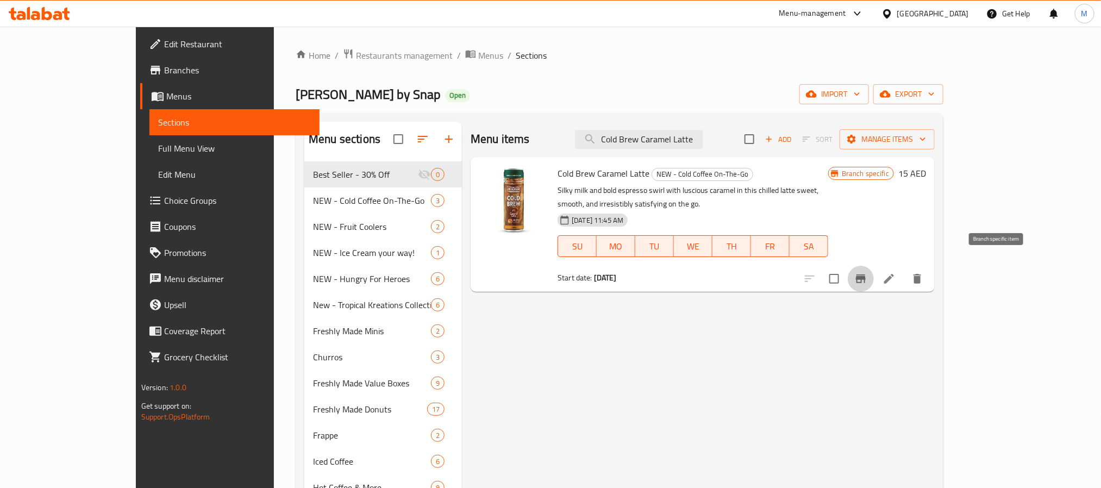
click at [868, 272] on icon "Branch-specific-item" at bounding box center [861, 278] width 13 height 13
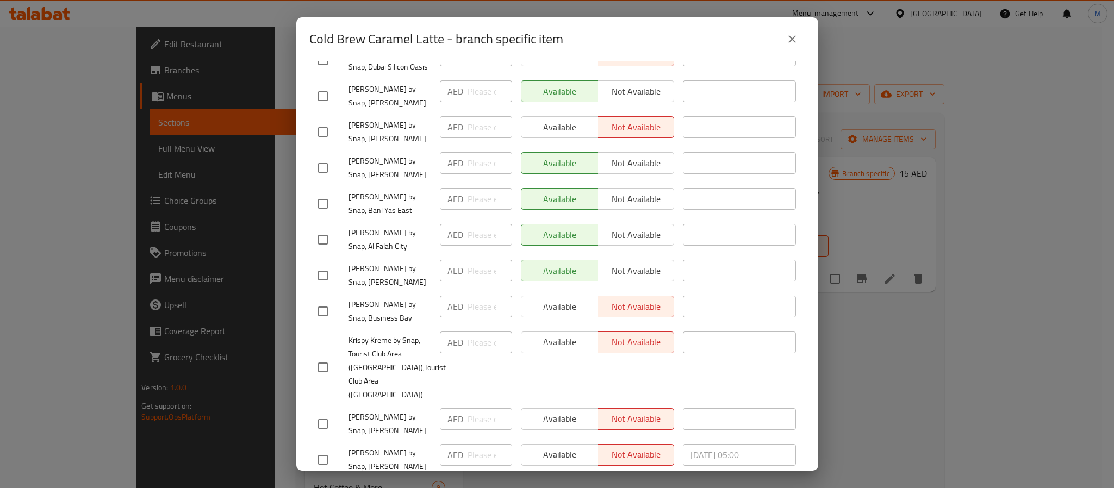
scroll to position [365, 0]
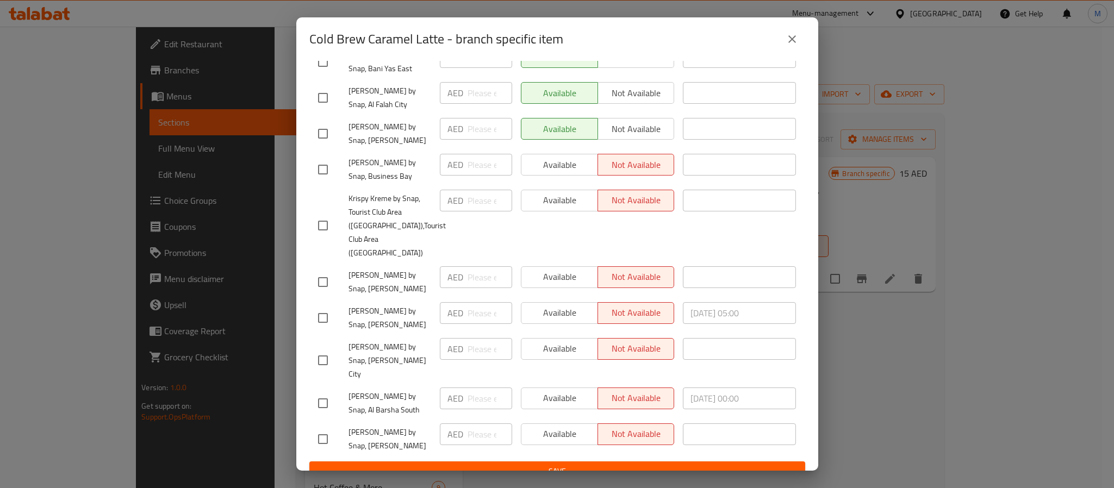
click at [787, 41] on icon "close" at bounding box center [792, 39] width 13 height 13
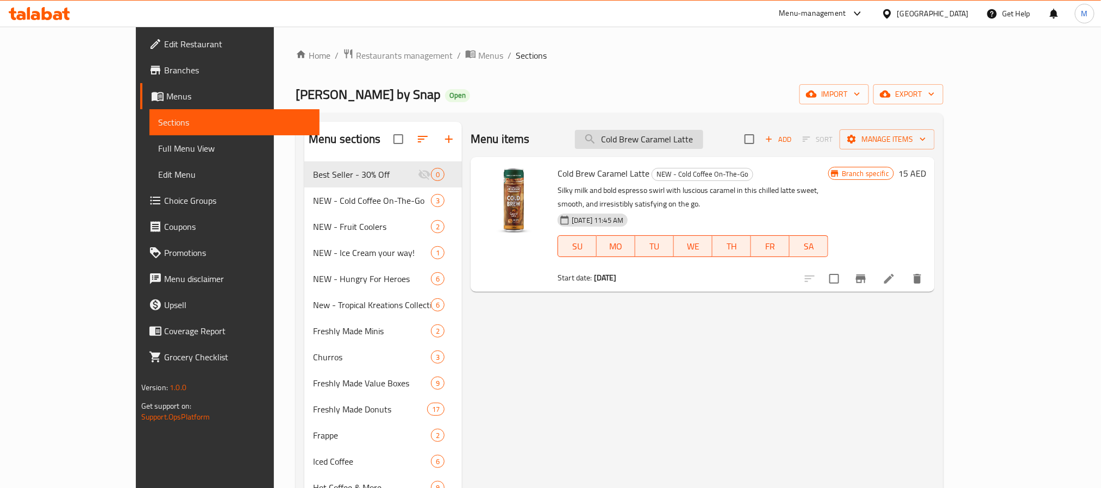
click at [704, 144] on input "Cold Brew Caramel Latte" at bounding box center [639, 139] width 128 height 19
paste input "Latte & OG"
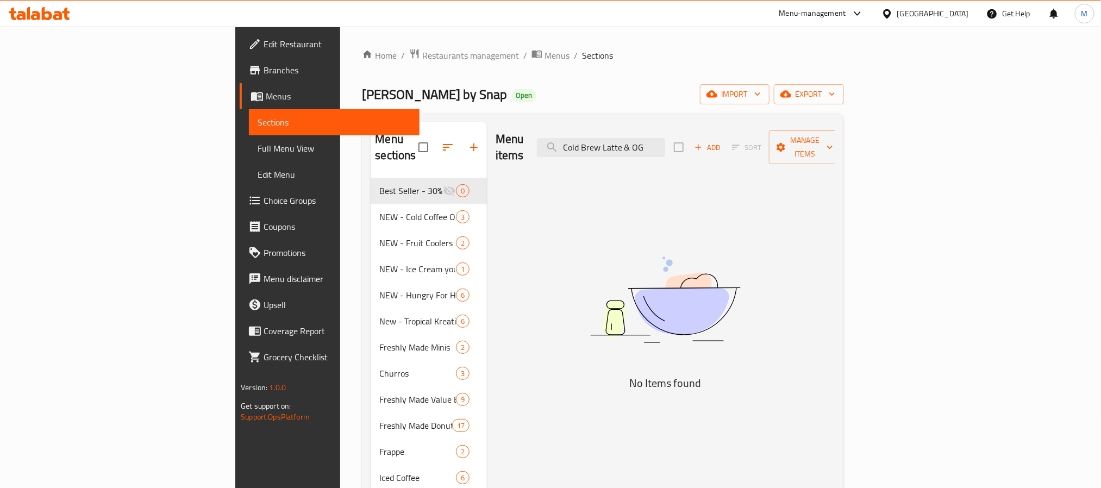
drag, startPoint x: 710, startPoint y: 142, endPoint x: 759, endPoint y: 144, distance: 49.0
click at [759, 144] on div "Menu items Cold Brew Latte & OG Add Sort Manage items" at bounding box center [666, 148] width 340 height 52
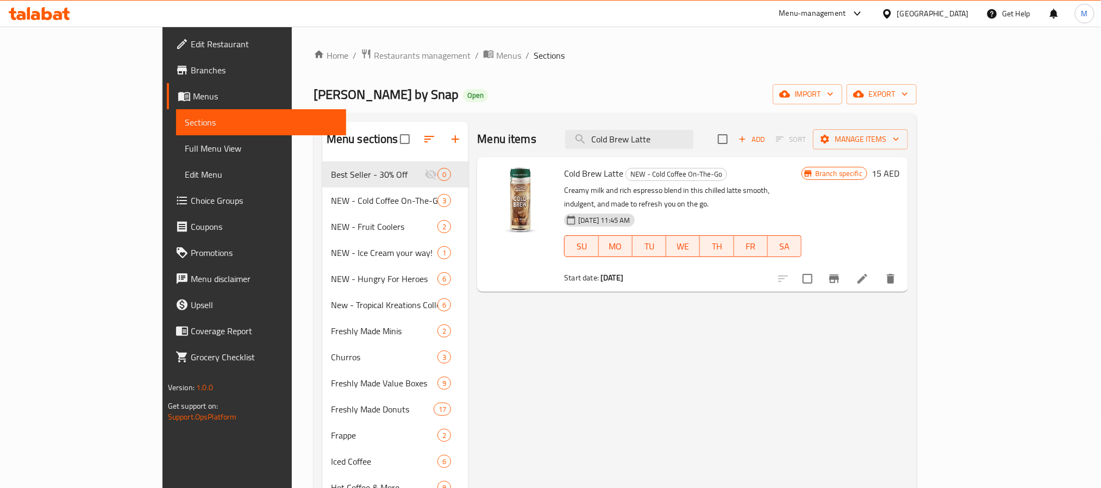
click at [672, 126] on div "Menu items Cold Brew Latte Add Sort Manage items" at bounding box center [692, 139] width 431 height 35
click at [676, 139] on input "Cold Brew Latte" at bounding box center [629, 139] width 128 height 19
paste input "Fruitellas Range of 3"
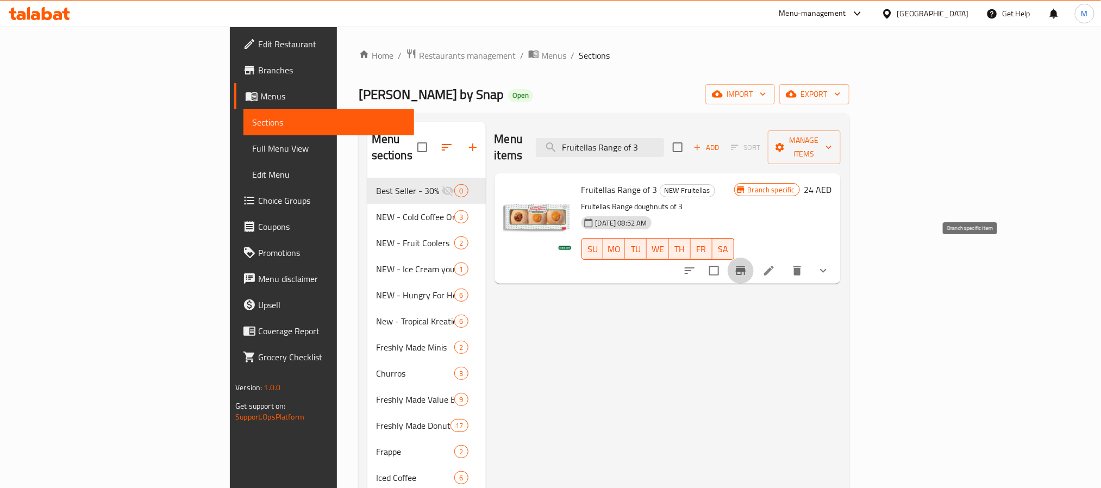
click at [748, 264] on icon "Branch-specific-item" at bounding box center [741, 270] width 13 height 13
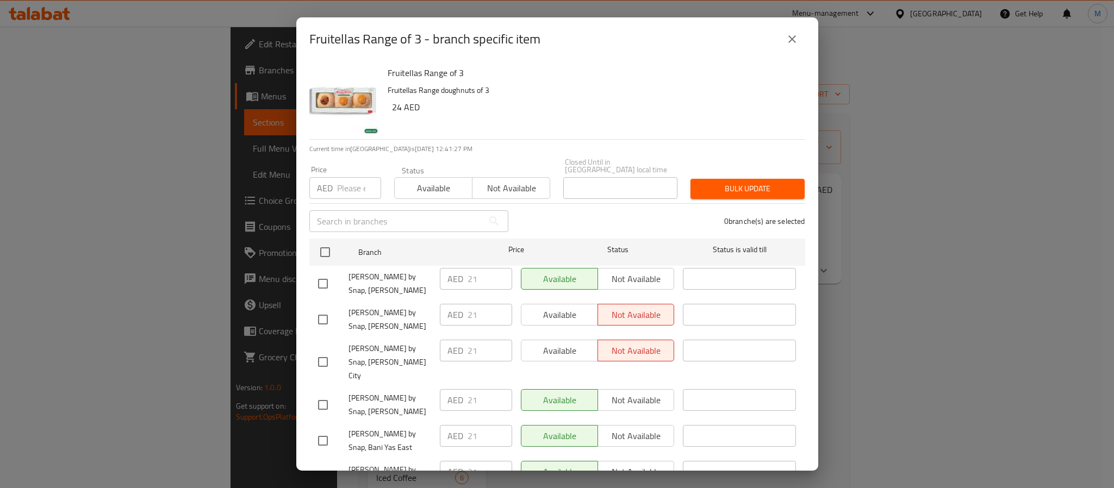
click at [682, 108] on h6 "24 AED" at bounding box center [594, 106] width 404 height 15
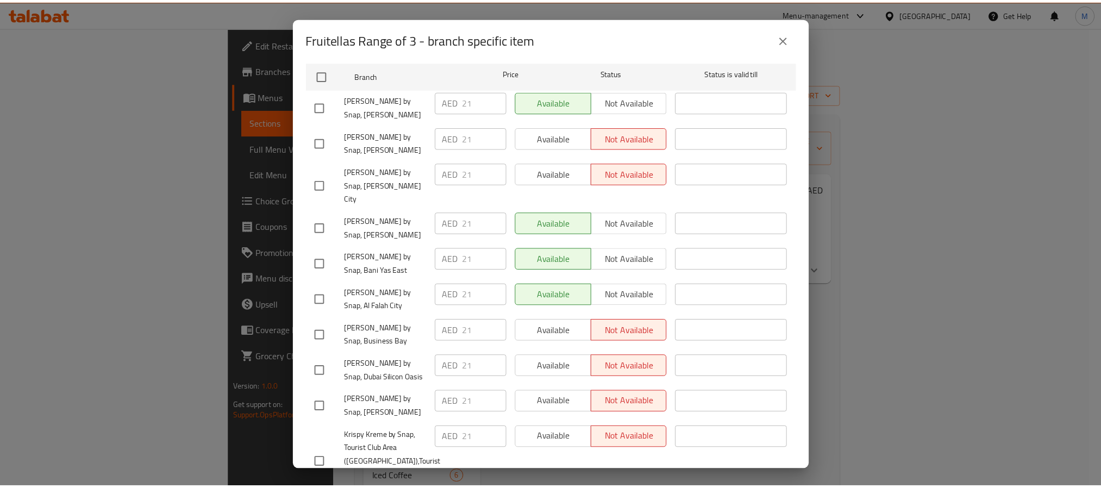
scroll to position [0, 0]
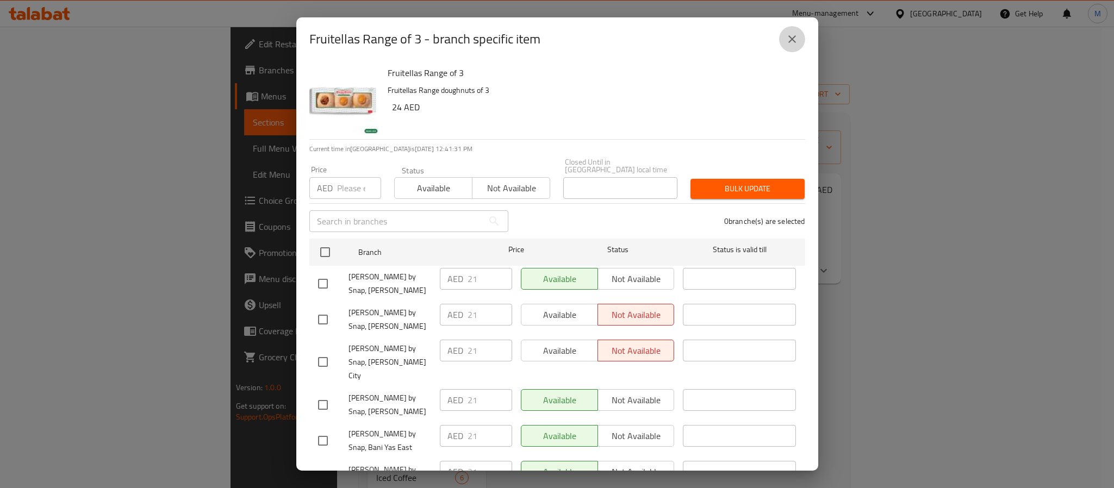
click at [788, 36] on icon "close" at bounding box center [792, 39] width 13 height 13
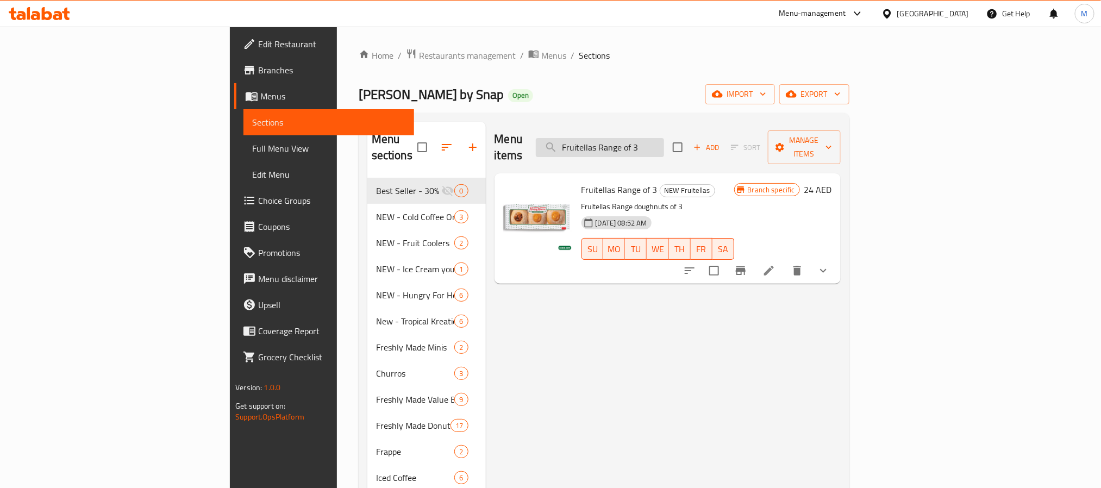
click at [664, 145] on input "Fruitellas Range of 3" at bounding box center [600, 147] width 128 height 19
paste input "Double Dozen - Assorted"
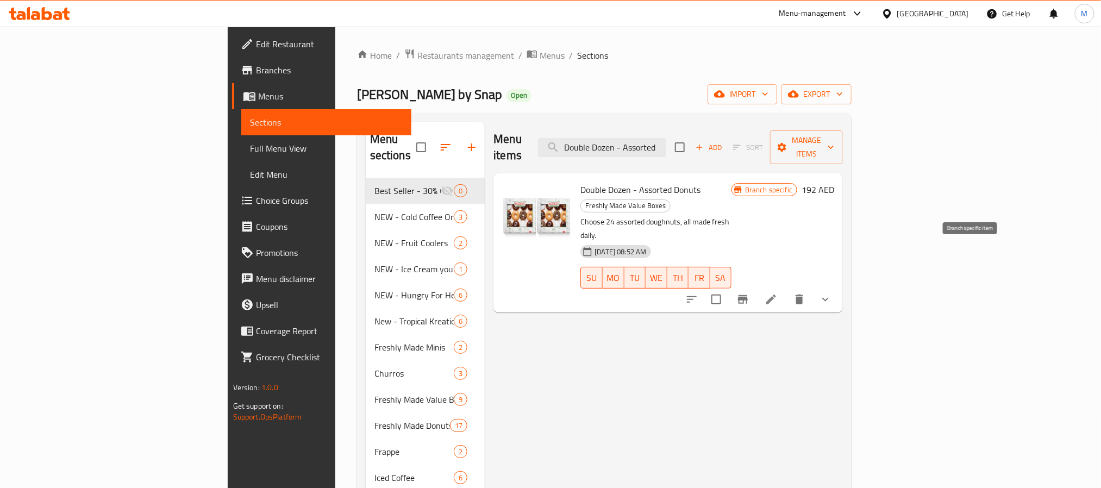
click at [756, 287] on button "Branch-specific-item" at bounding box center [743, 300] width 26 height 26
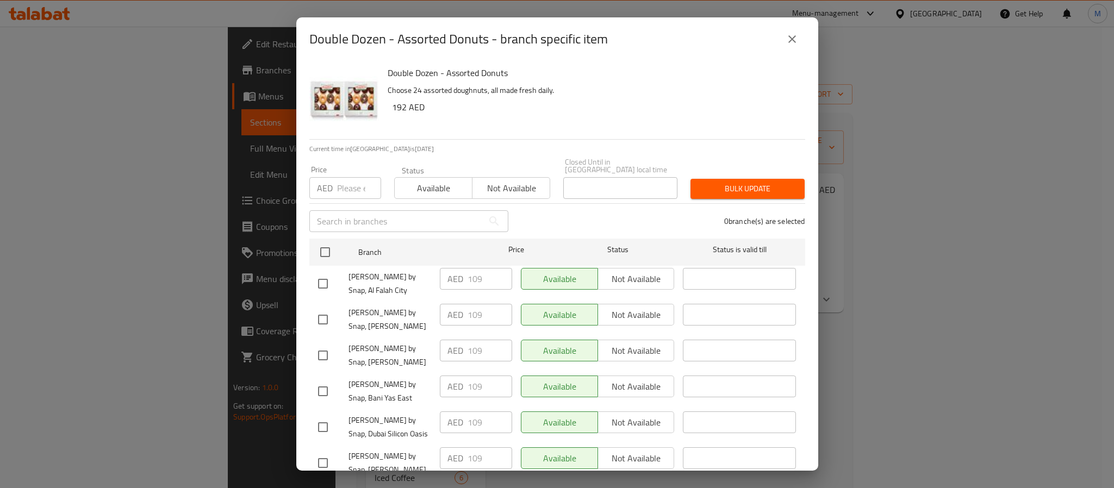
click at [716, 100] on h6 "192 AED" at bounding box center [594, 106] width 404 height 15
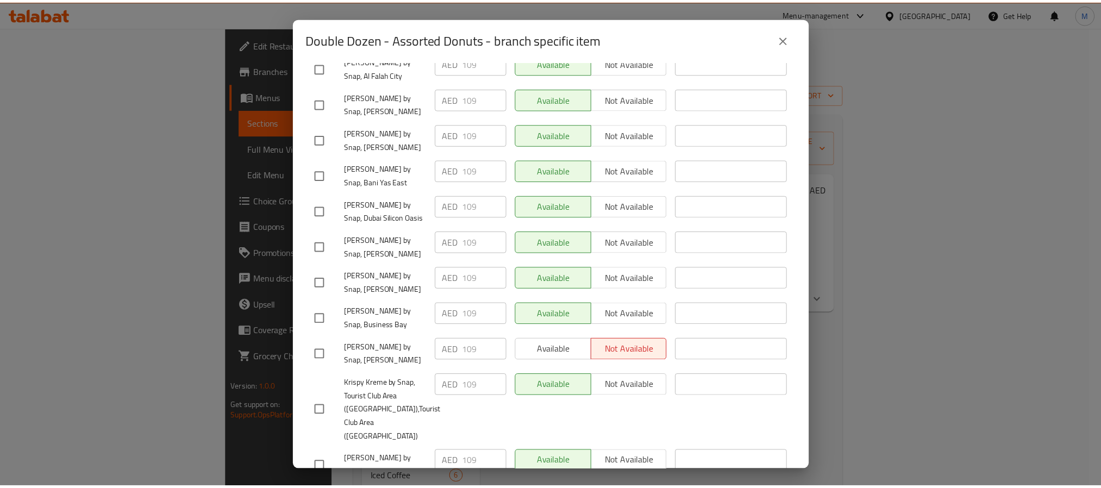
scroll to position [365, 0]
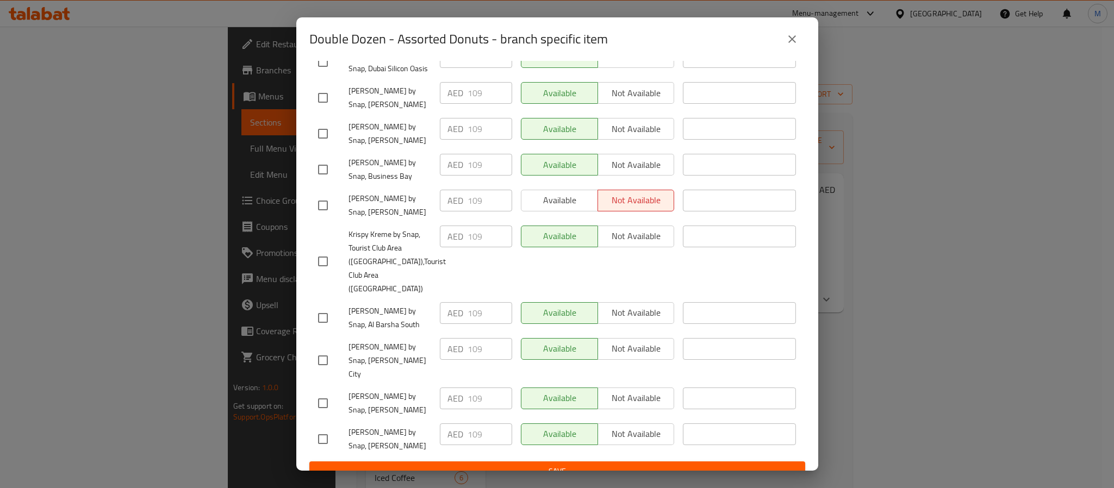
click at [787, 41] on icon "close" at bounding box center [792, 39] width 13 height 13
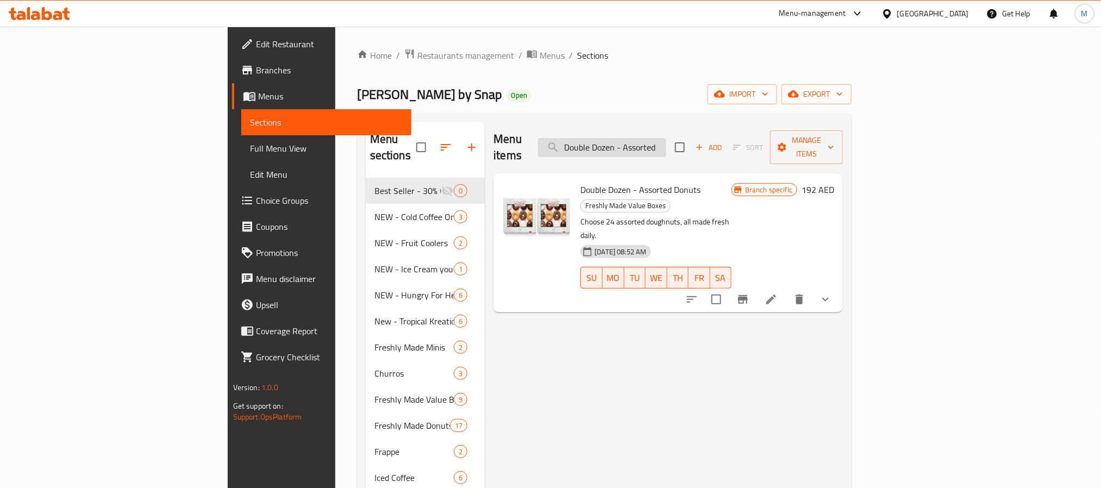
click at [667, 138] on input "Double Dozen - Assorted" at bounding box center [602, 147] width 128 height 19
paste input "zen - Assorted"
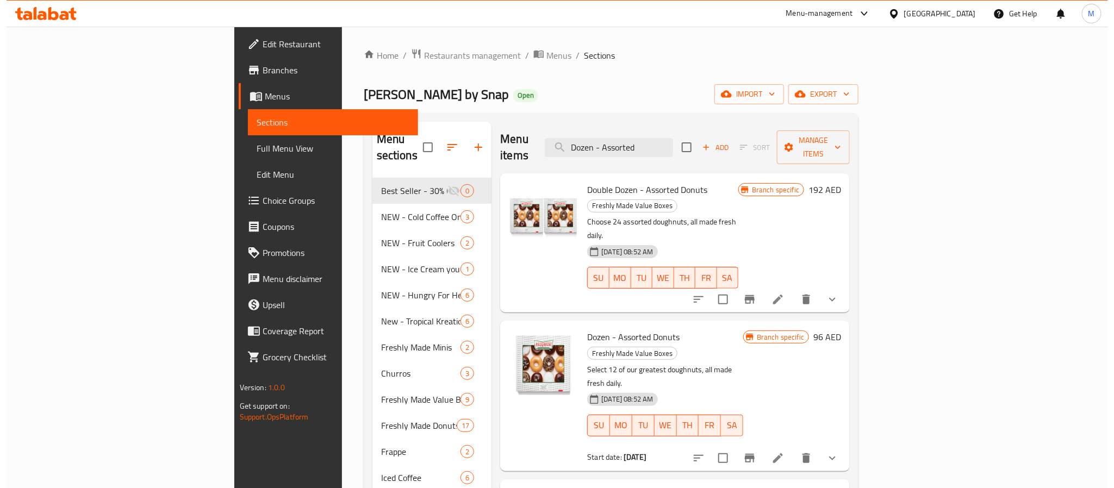
scroll to position [82, 0]
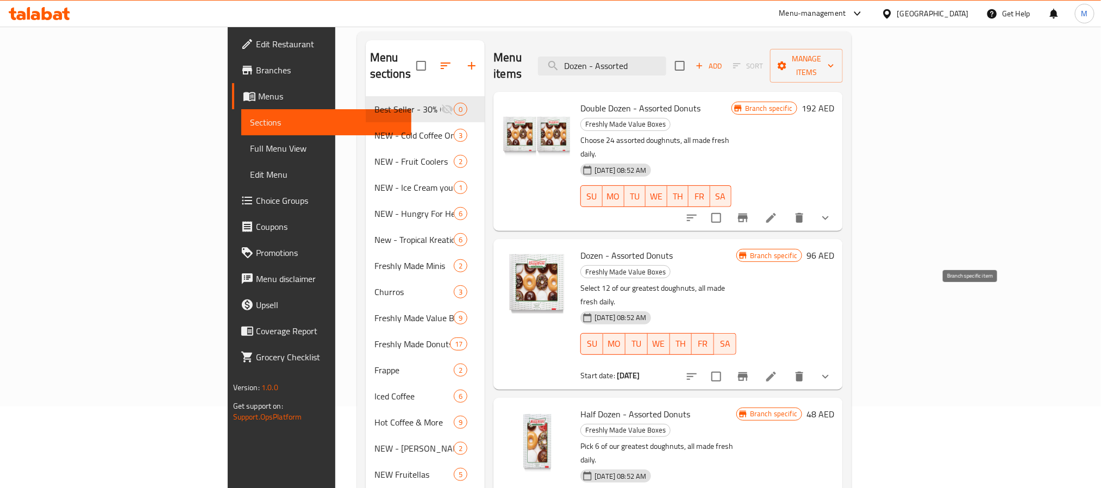
click at [750, 370] on icon "Branch-specific-item" at bounding box center [743, 376] width 13 height 13
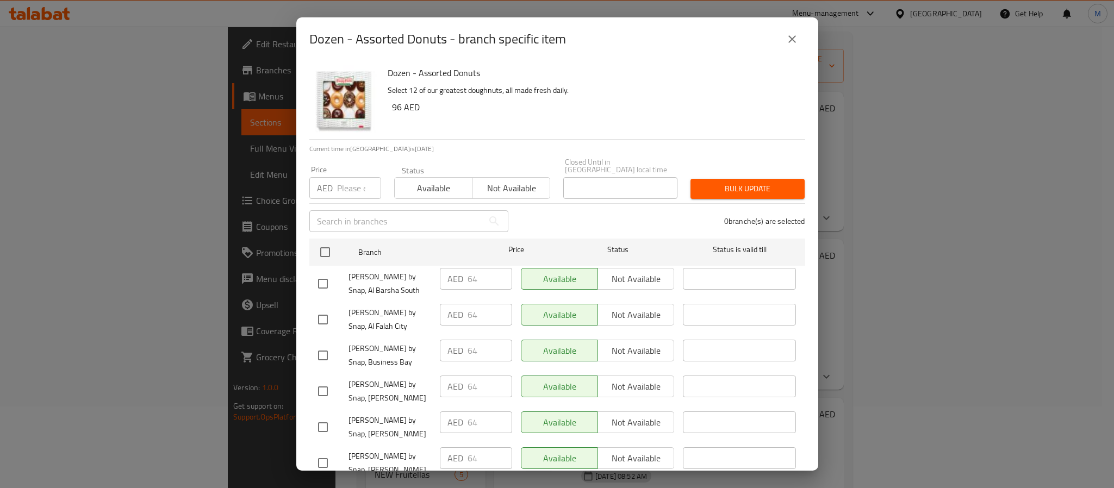
click at [681, 94] on p "Select 12 of our greatest doughnuts, all made fresh daily." at bounding box center [592, 91] width 409 height 14
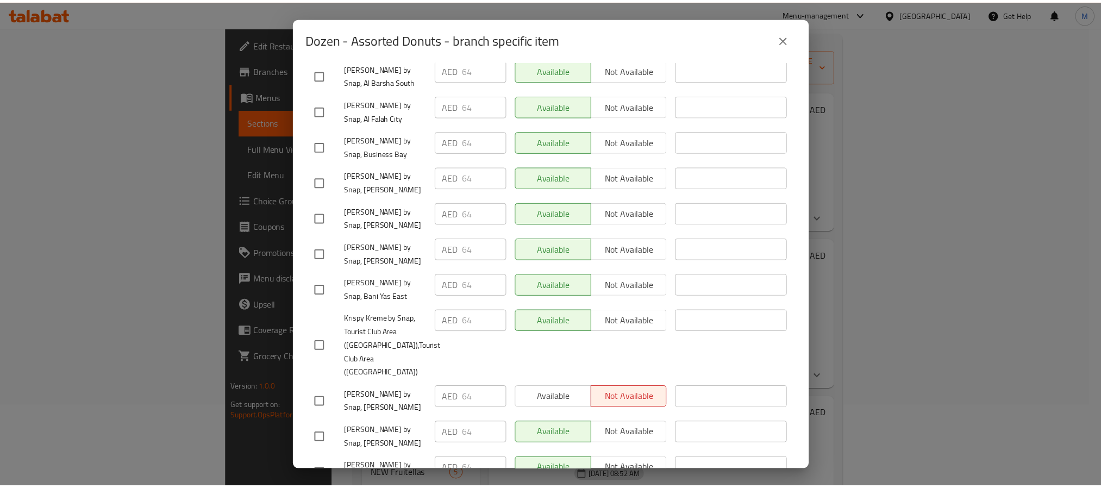
scroll to position [0, 0]
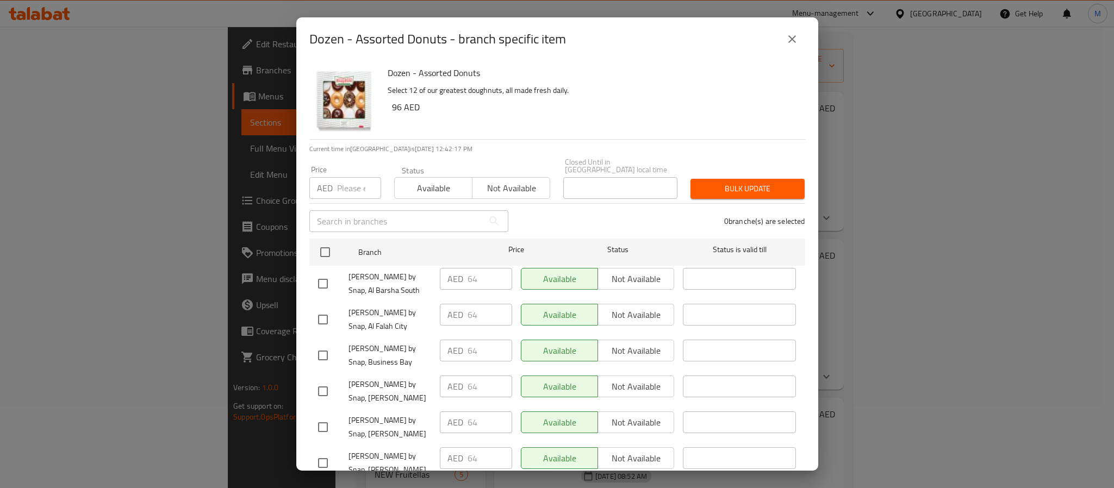
click at [791, 38] on icon "close" at bounding box center [792, 39] width 13 height 13
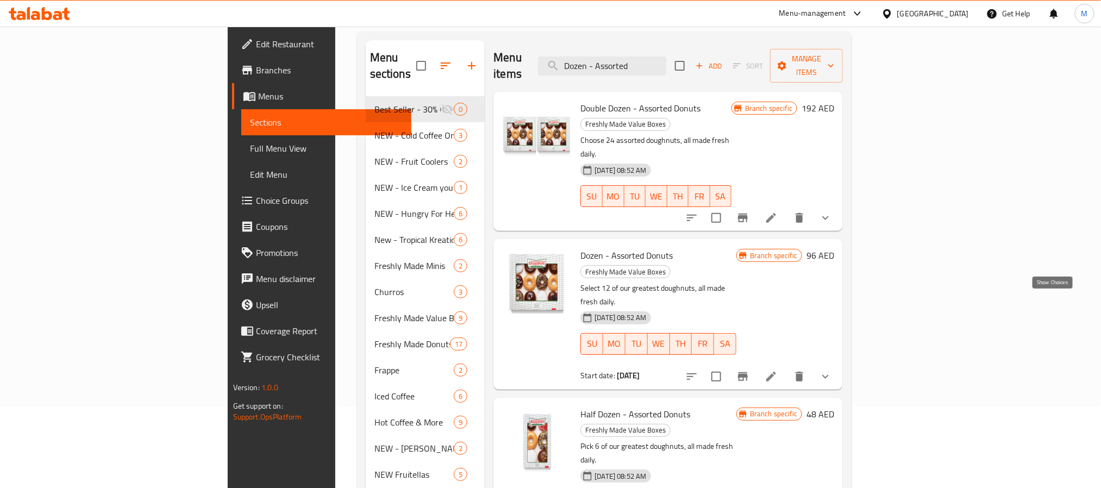
click at [832, 370] on icon "show more" at bounding box center [825, 376] width 13 height 13
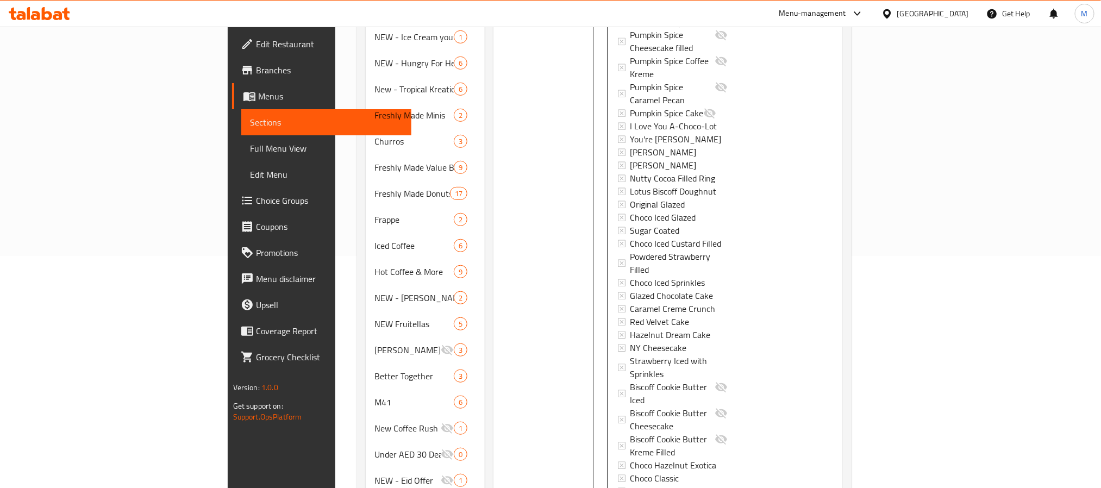
scroll to position [568, 0]
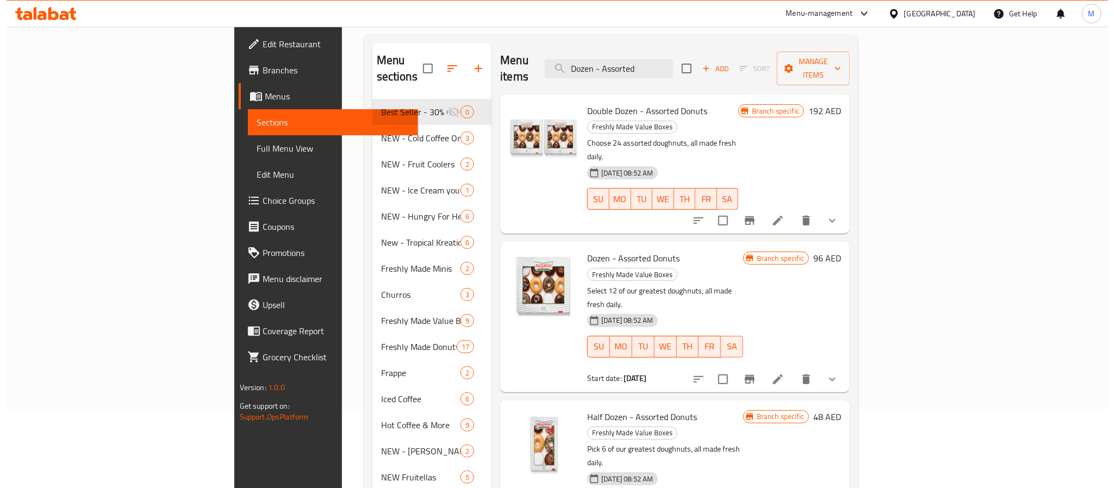
scroll to position [0, 0]
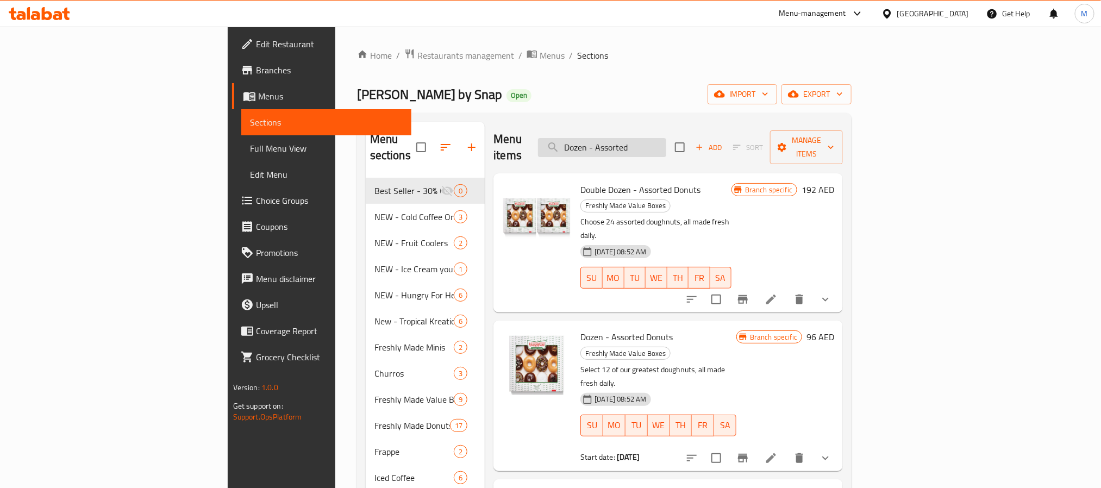
click at [667, 140] on input "Dozen - Assorted" at bounding box center [602, 147] width 128 height 19
paste input "Assorted Joy Box Donuts"
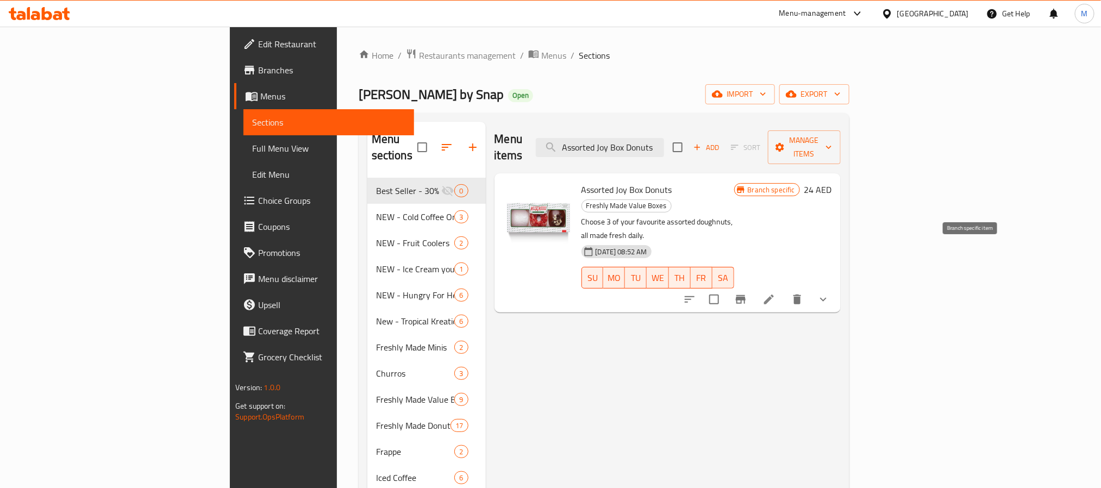
click at [748, 293] on icon "Branch-specific-item" at bounding box center [741, 299] width 13 height 13
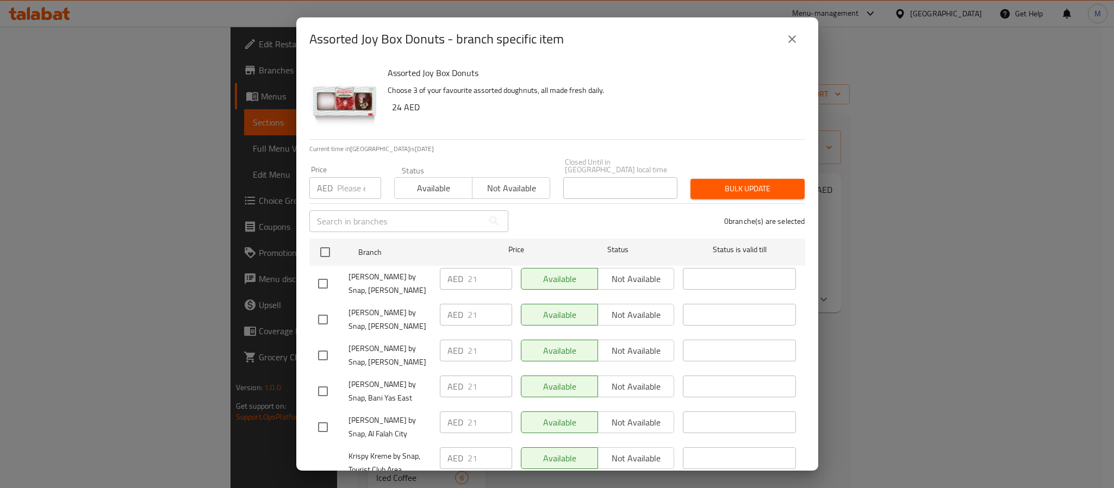
click at [687, 100] on h6 "24 AED" at bounding box center [594, 106] width 404 height 15
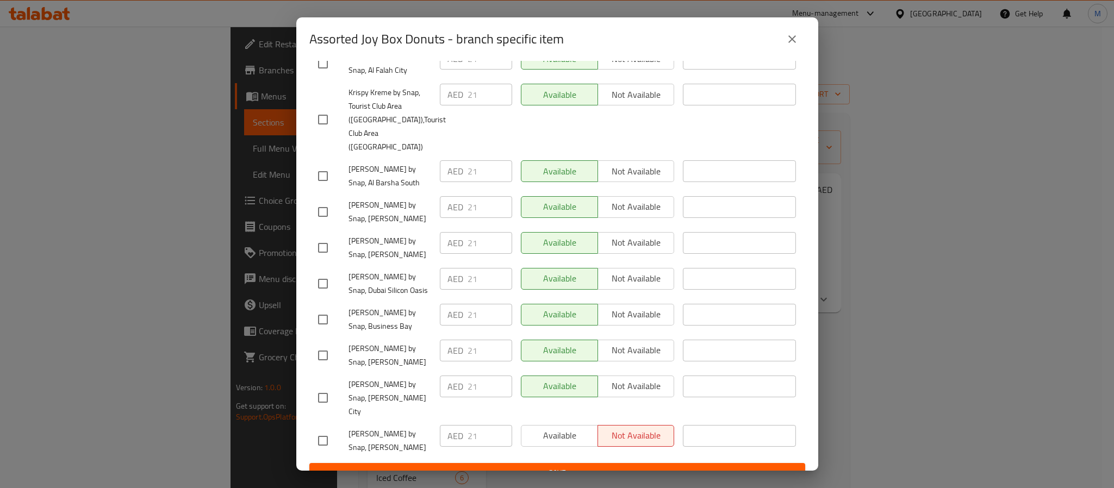
scroll to position [365, 0]
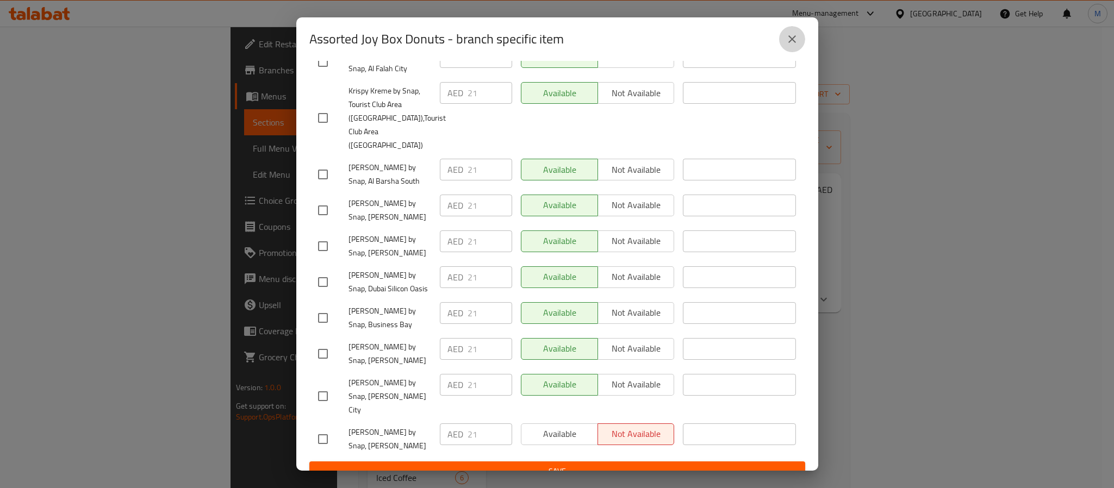
click at [791, 36] on icon "close" at bounding box center [792, 39] width 13 height 13
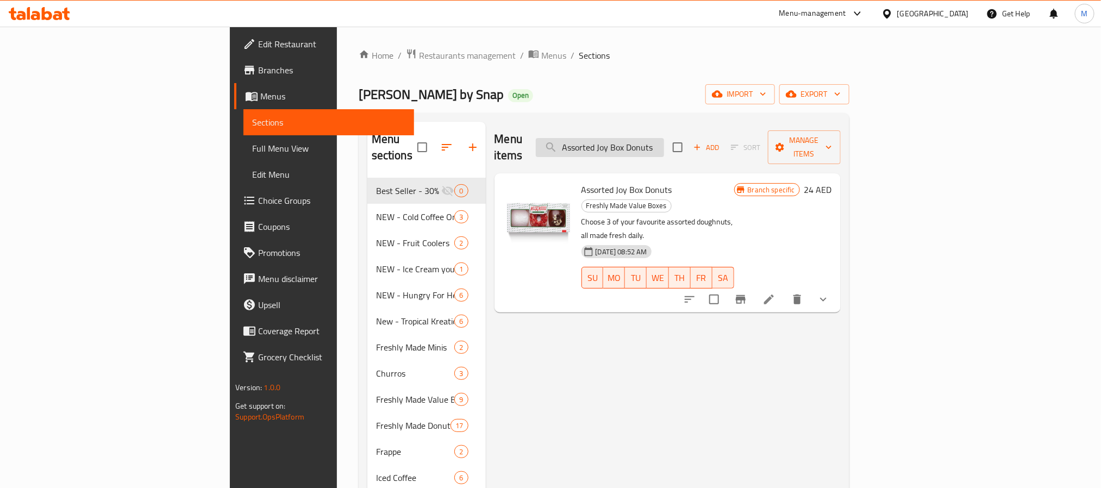
click at [664, 138] on input "Assorted Joy Box Donuts" at bounding box center [600, 147] width 128 height 19
paste input "Double Joy"
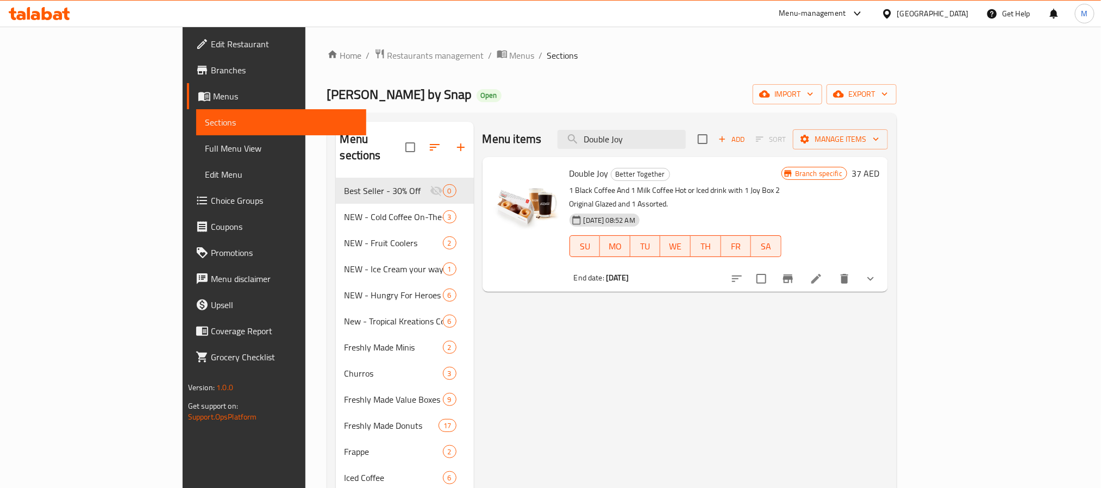
type input "Double Joy"
click at [795, 272] on icon "Branch-specific-item" at bounding box center [788, 278] width 13 height 13
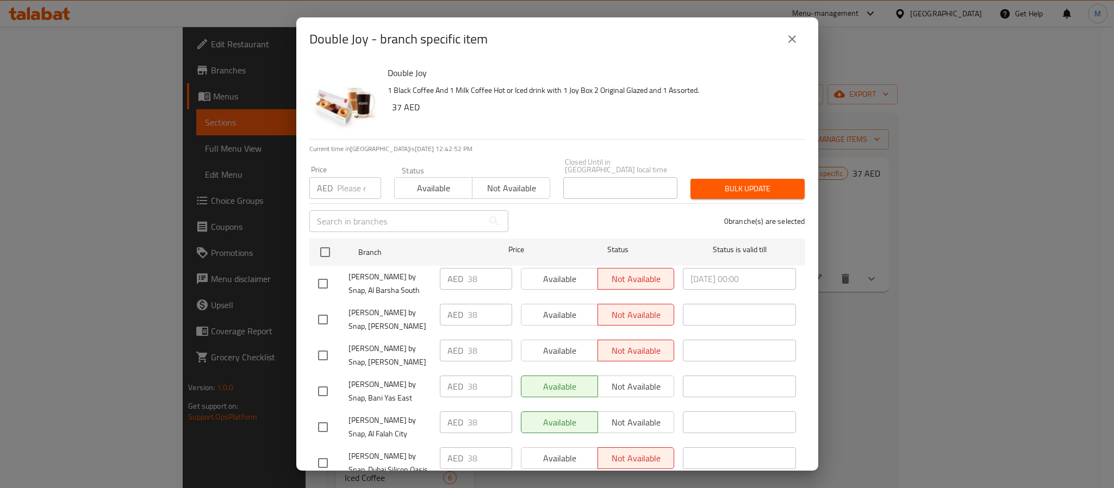
click at [700, 101] on h6 "37 AED" at bounding box center [594, 106] width 404 height 15
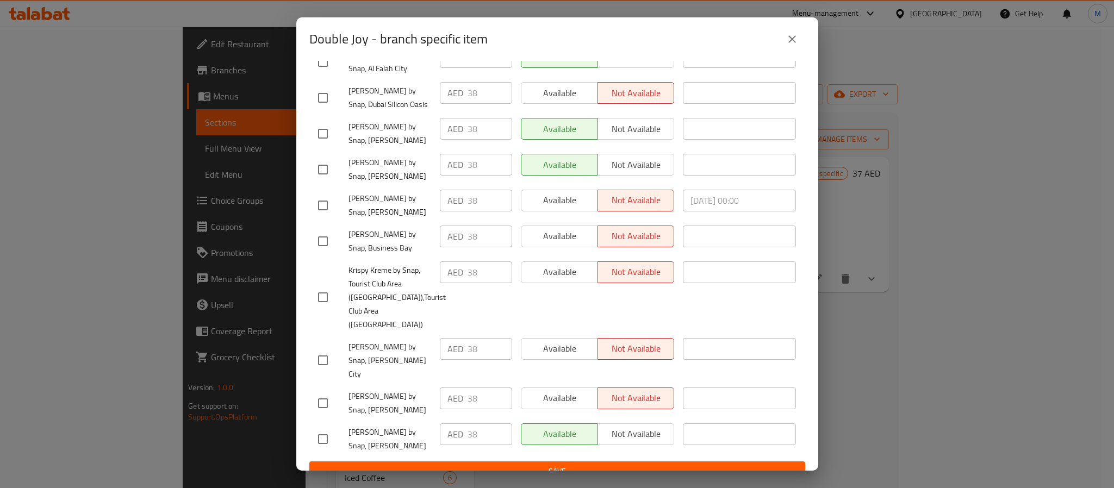
click at [790, 36] on icon "close" at bounding box center [792, 39] width 13 height 13
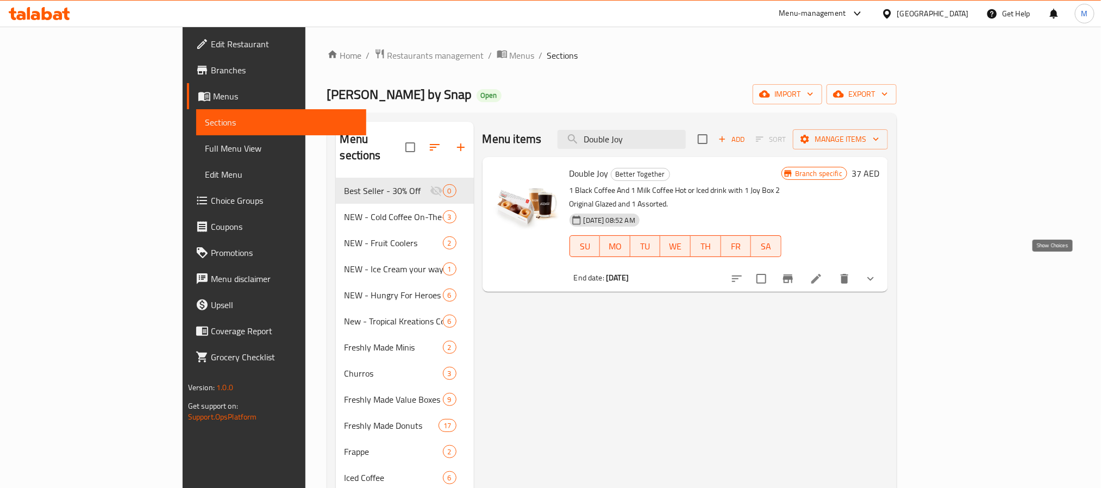
click at [877, 272] on icon "show more" at bounding box center [870, 278] width 13 height 13
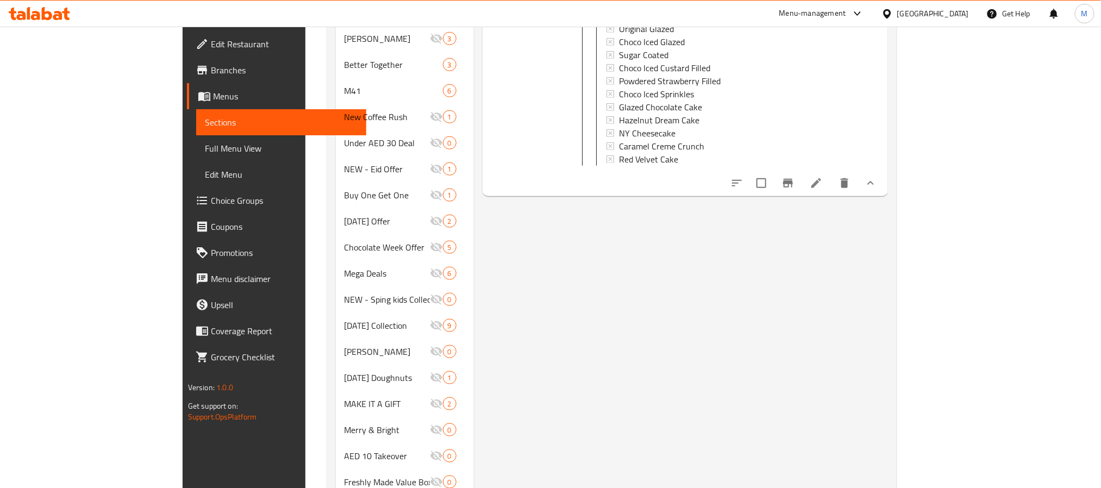
scroll to position [568, 0]
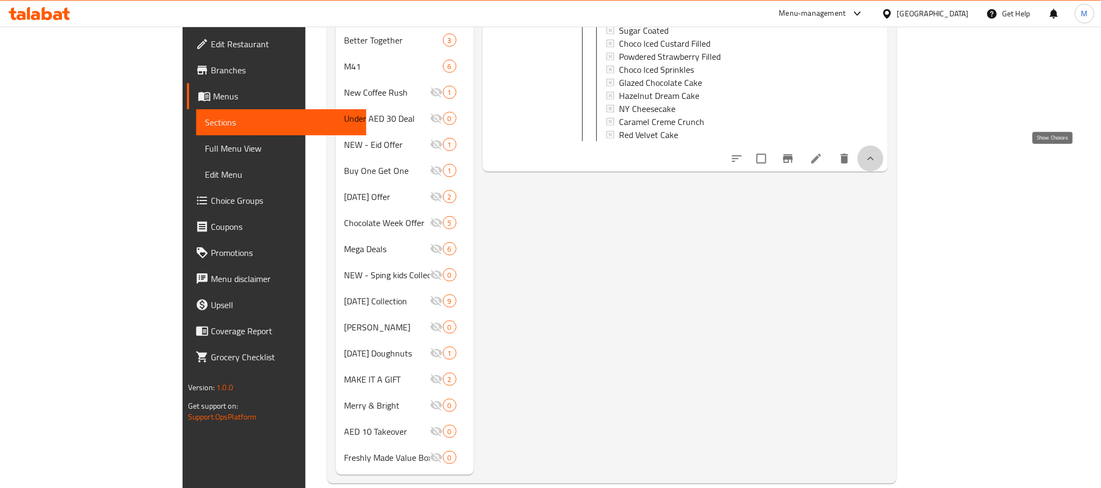
click at [877, 160] on icon "show more" at bounding box center [870, 158] width 13 height 13
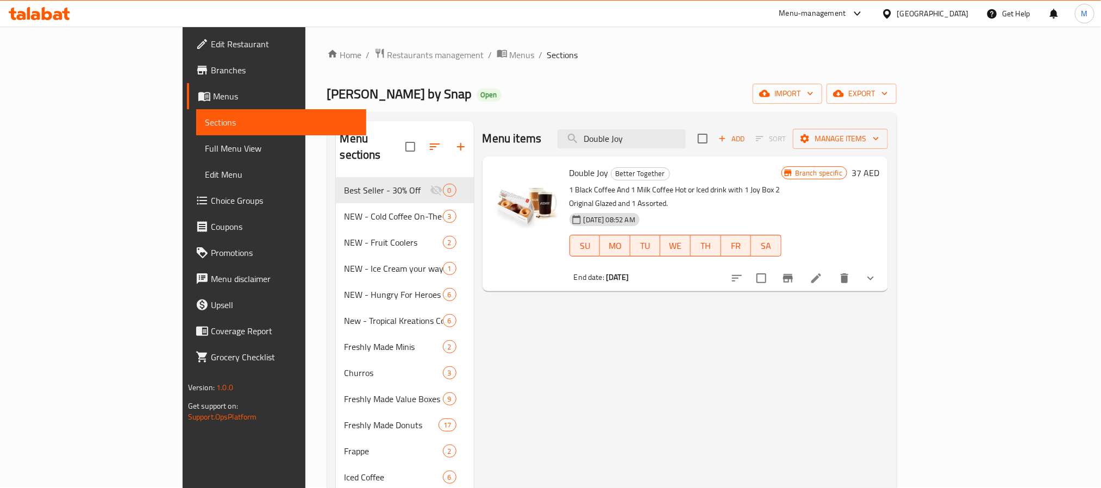
scroll to position [0, 0]
click at [187, 59] on link "Branches" at bounding box center [276, 70] width 179 height 26
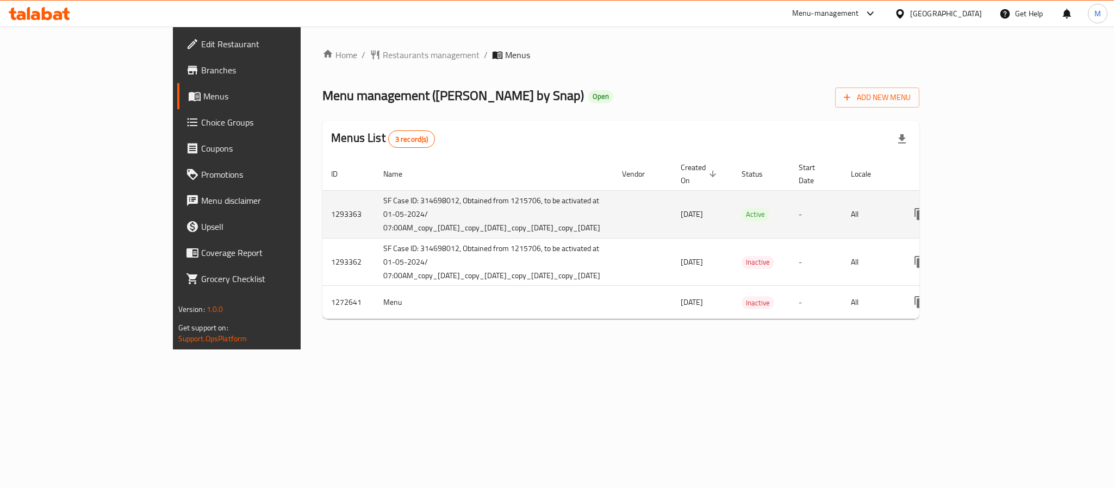
click at [1005, 208] on icon "enhanced table" at bounding box center [998, 214] width 13 height 13
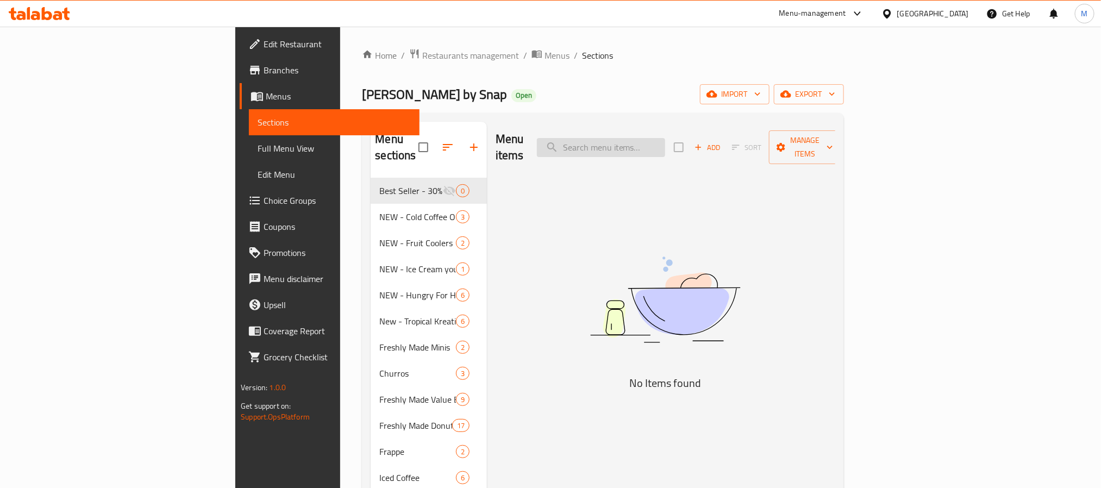
click at [665, 148] on input "search" at bounding box center [601, 147] width 128 height 19
paste input "Fruitellas Range of 6"
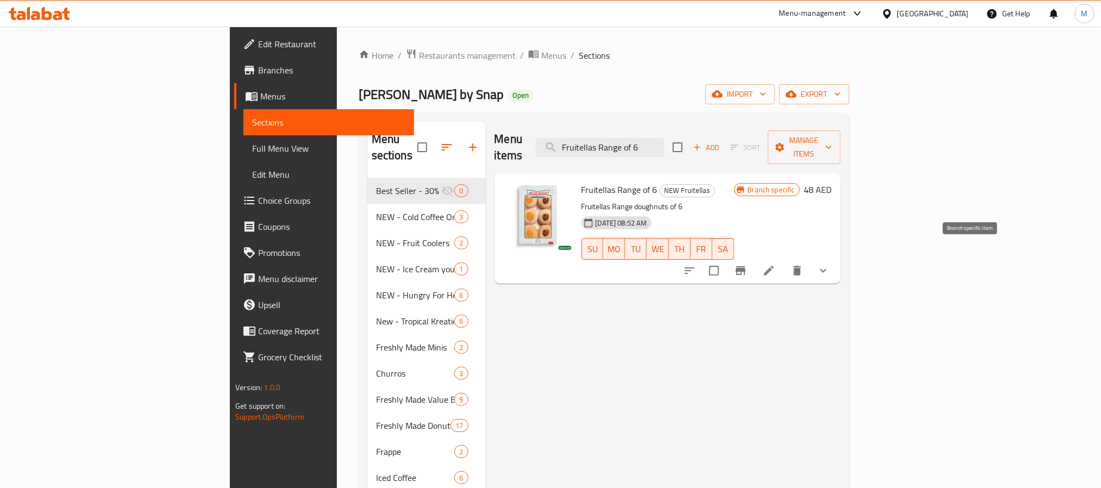
click at [748, 264] on icon "Branch-specific-item" at bounding box center [741, 270] width 13 height 13
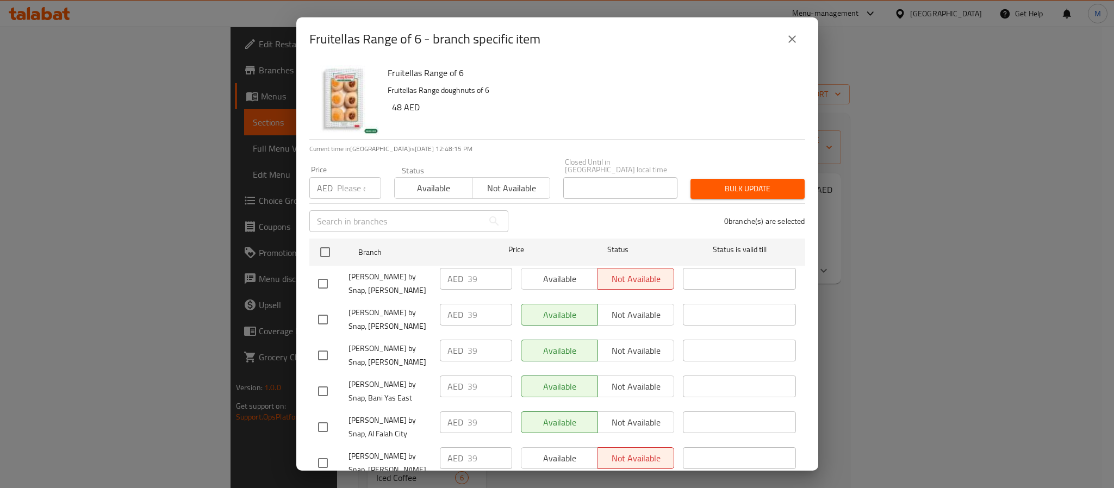
click at [682, 80] on div "Fruitellas Range of 6 Fruitellas Range doughnuts of 6 48 AED" at bounding box center [592, 100] width 418 height 78
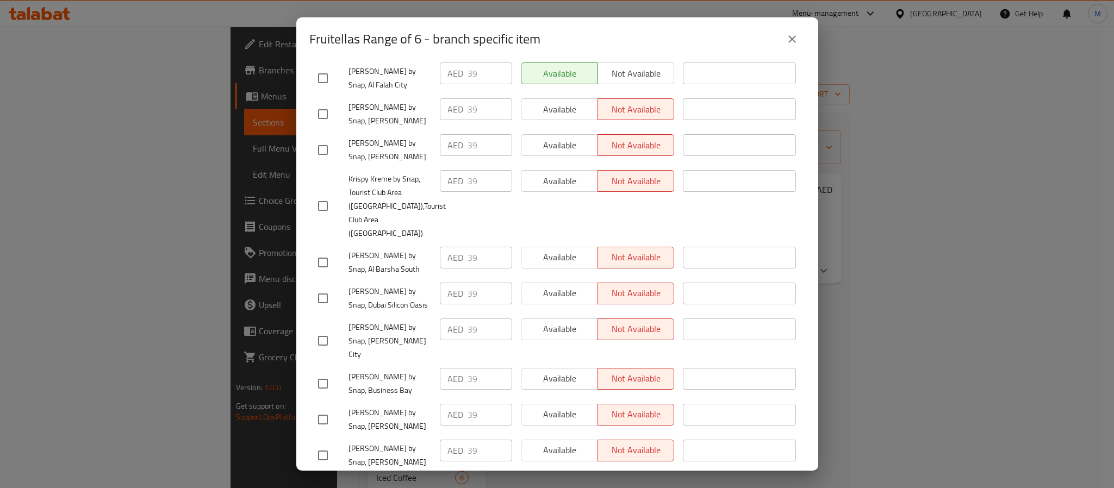
scroll to position [365, 0]
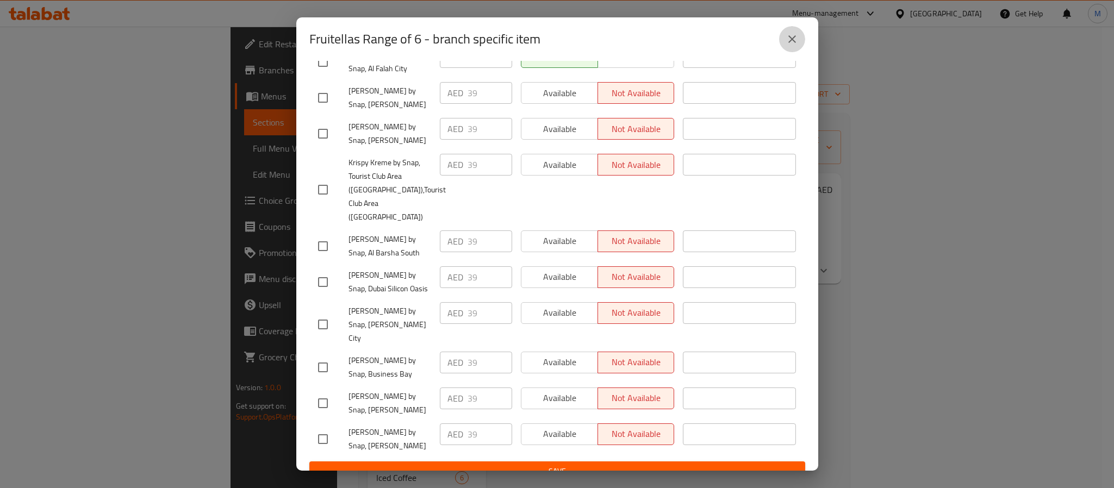
click at [790, 33] on icon "close" at bounding box center [792, 39] width 13 height 13
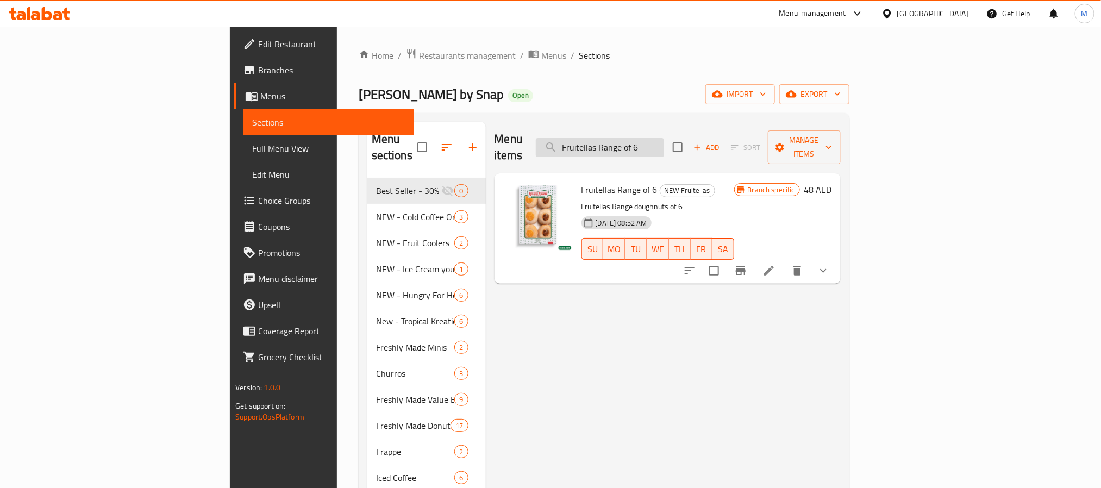
click at [664, 138] on input "Fruitellas Range of 6" at bounding box center [600, 147] width 128 height 19
paste input "12"
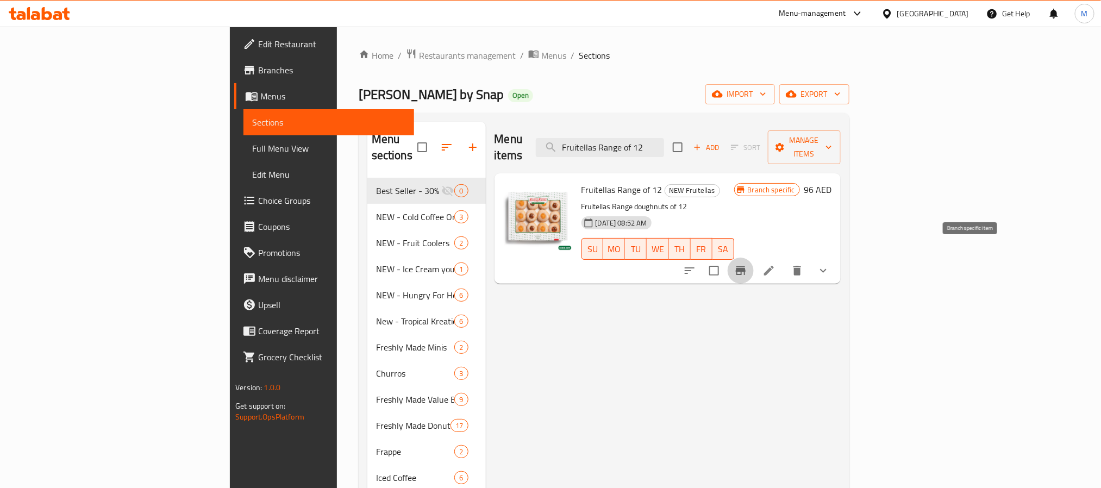
click at [746, 266] on icon "Branch-specific-item" at bounding box center [741, 270] width 10 height 9
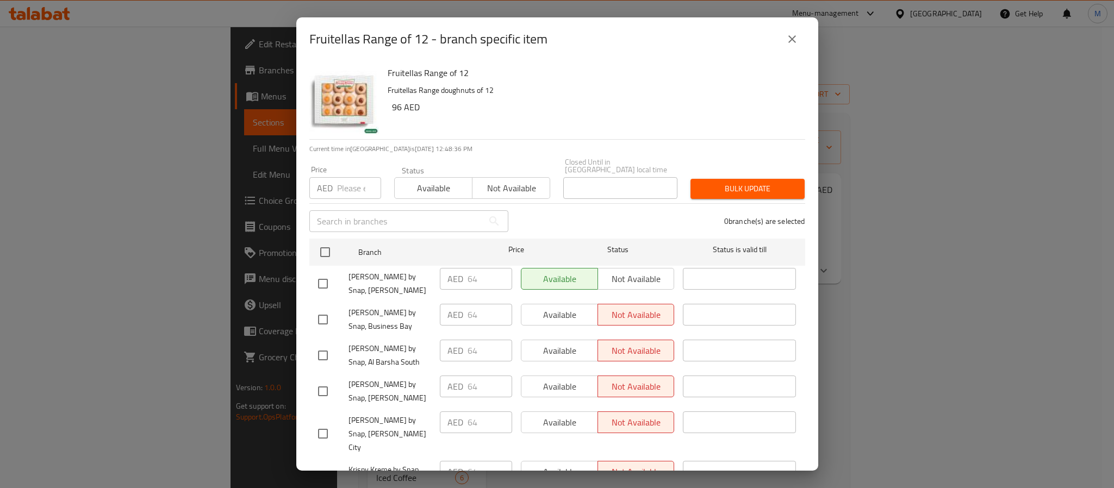
click at [679, 100] on h6 "96 AED" at bounding box center [594, 106] width 404 height 15
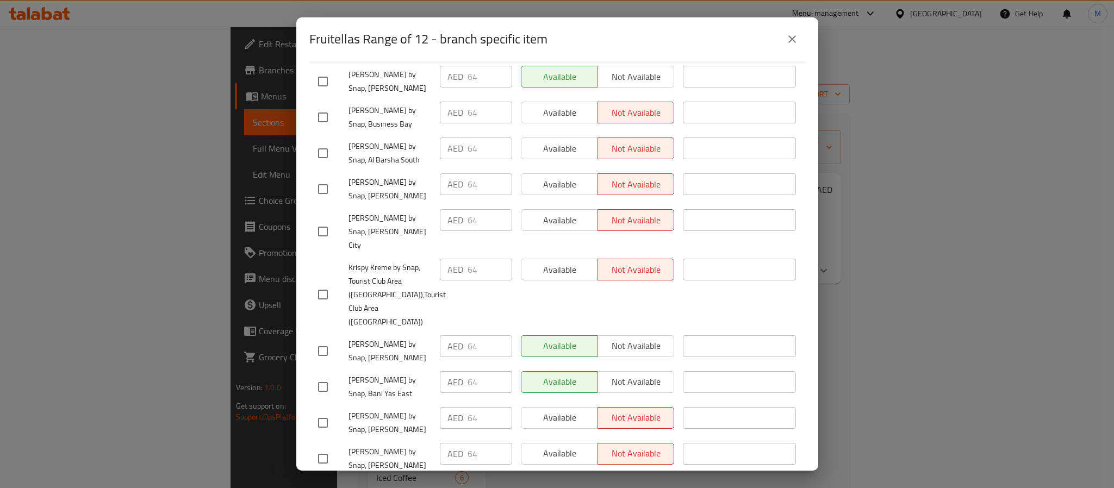
scroll to position [0, 0]
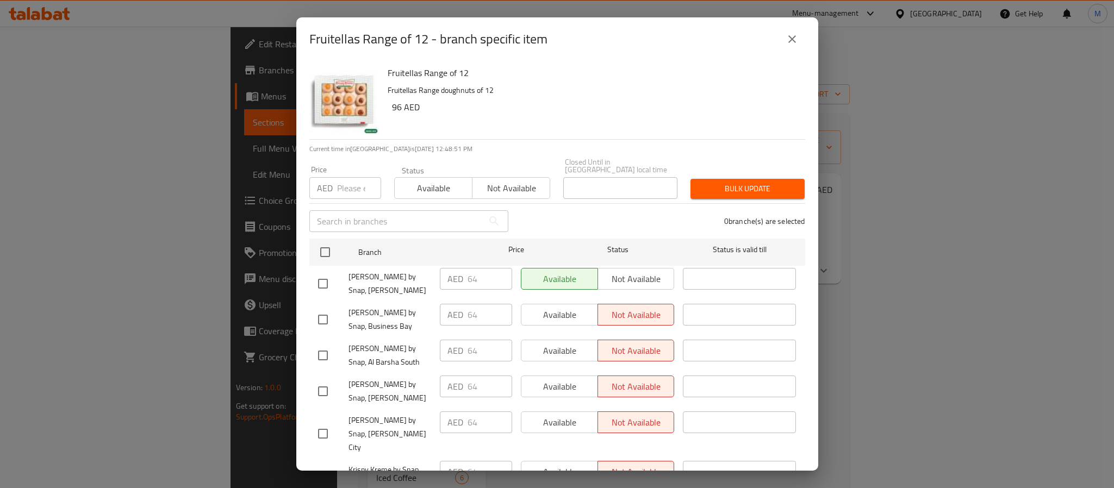
click at [792, 38] on icon "close" at bounding box center [792, 39] width 13 height 13
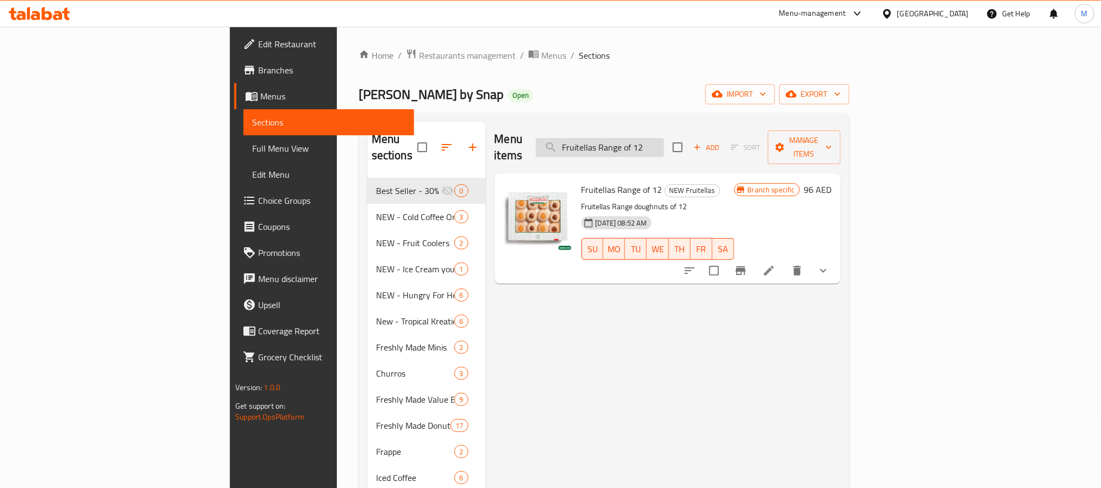
click at [664, 138] on input "Fruitellas Range of 12" at bounding box center [600, 147] width 128 height 19
paste input "Assorted Joy Box Donuts"
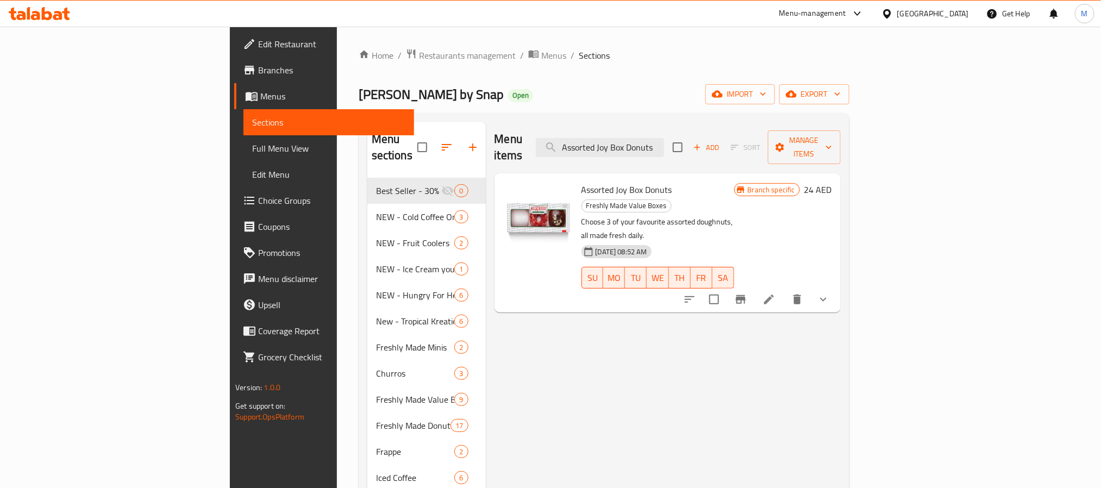
type input "Assorted Joy Box Donuts"
click at [746, 295] on icon "Branch-specific-item" at bounding box center [741, 299] width 10 height 9
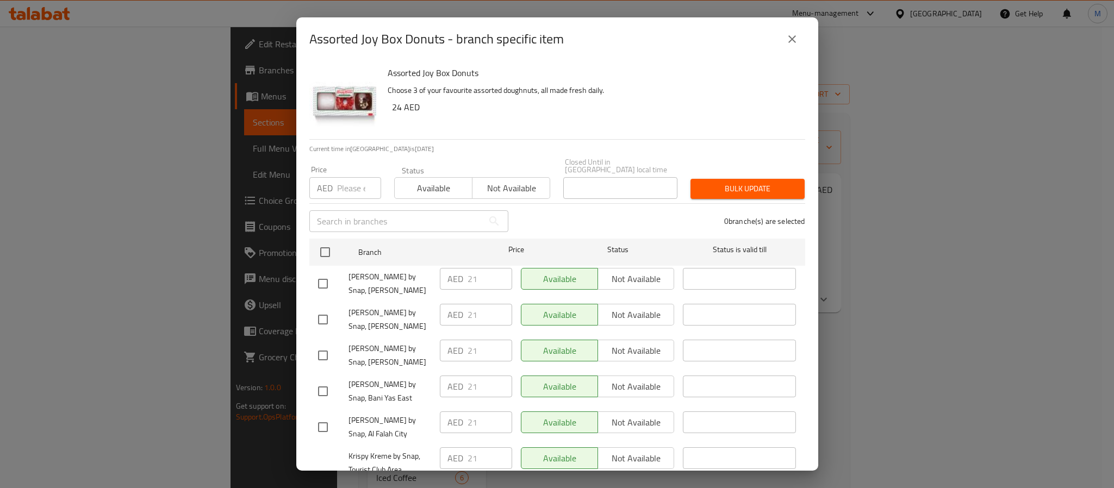
click at [684, 84] on p "Choose 3 of your favourite assorted doughnuts, all made fresh daily." at bounding box center [592, 91] width 409 height 14
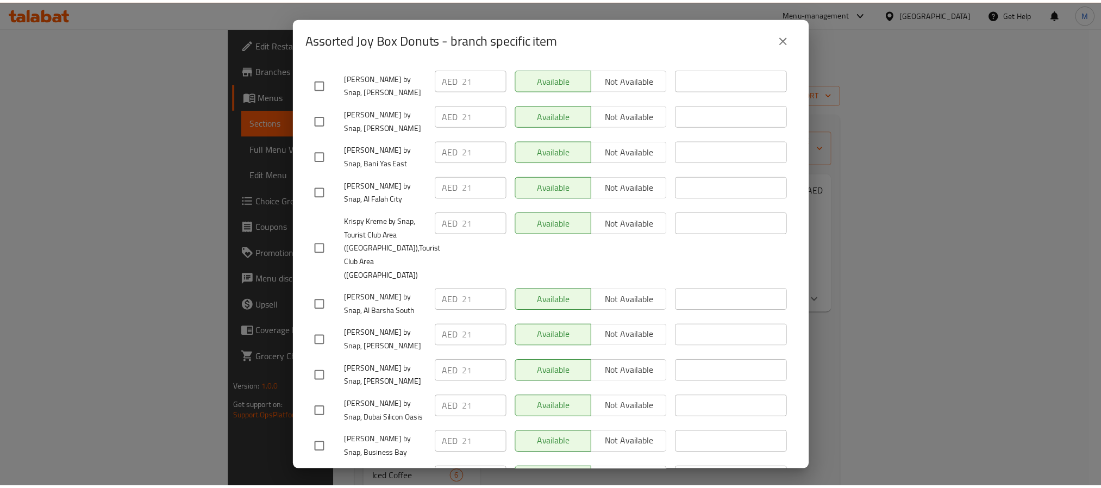
scroll to position [39, 0]
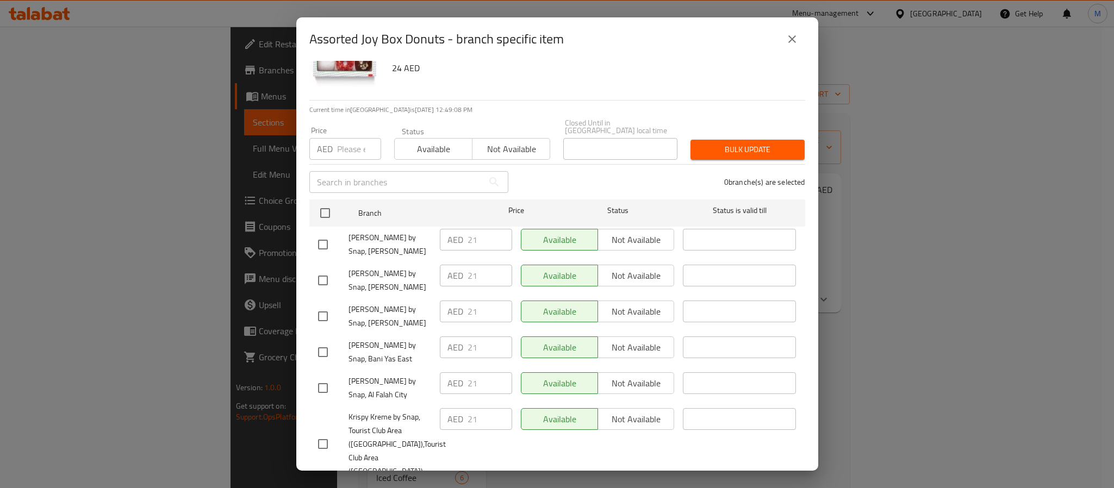
click at [798, 34] on icon "close" at bounding box center [792, 39] width 13 height 13
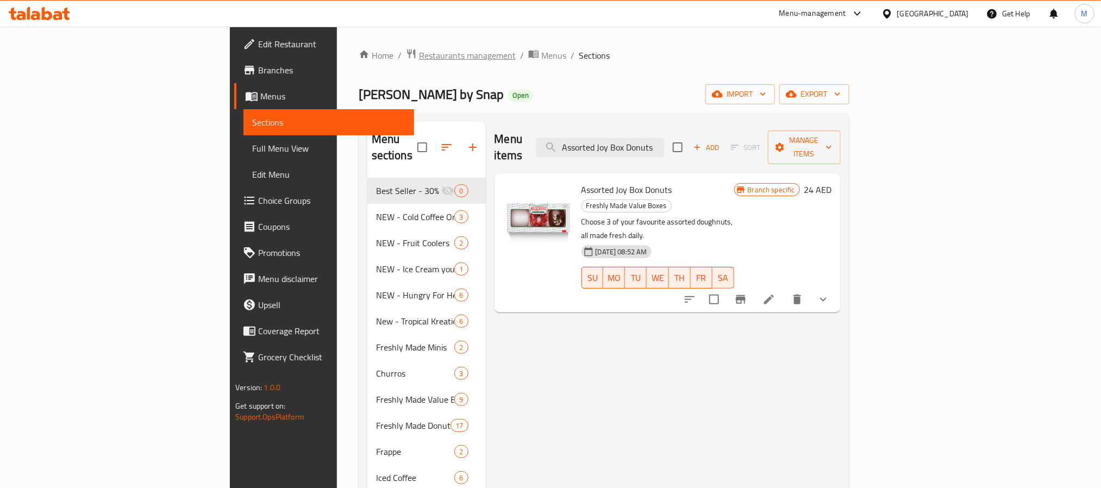
click at [419, 62] on span "Restaurants management" at bounding box center [467, 55] width 97 height 13
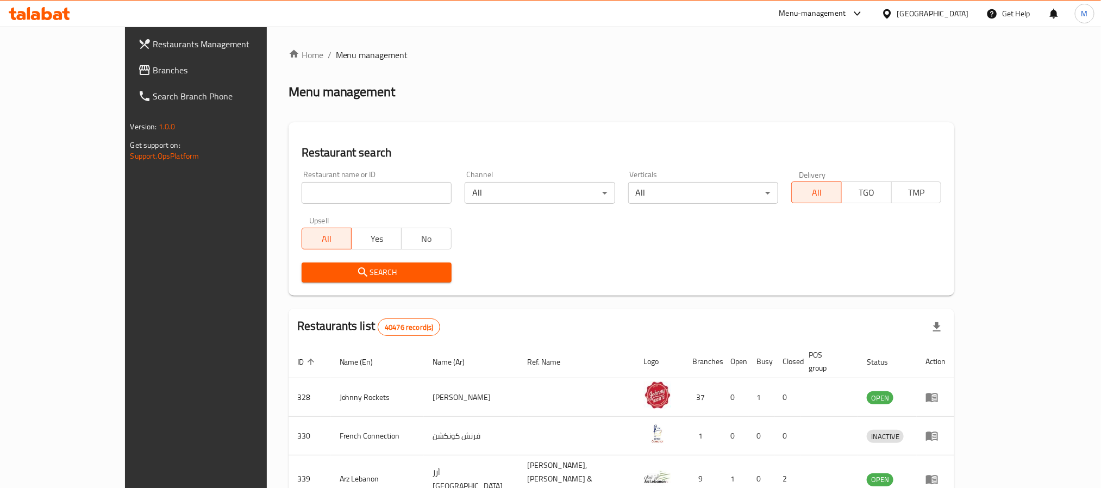
click at [950, 12] on div "United Arab Emirates" at bounding box center [934, 14] width 72 height 12
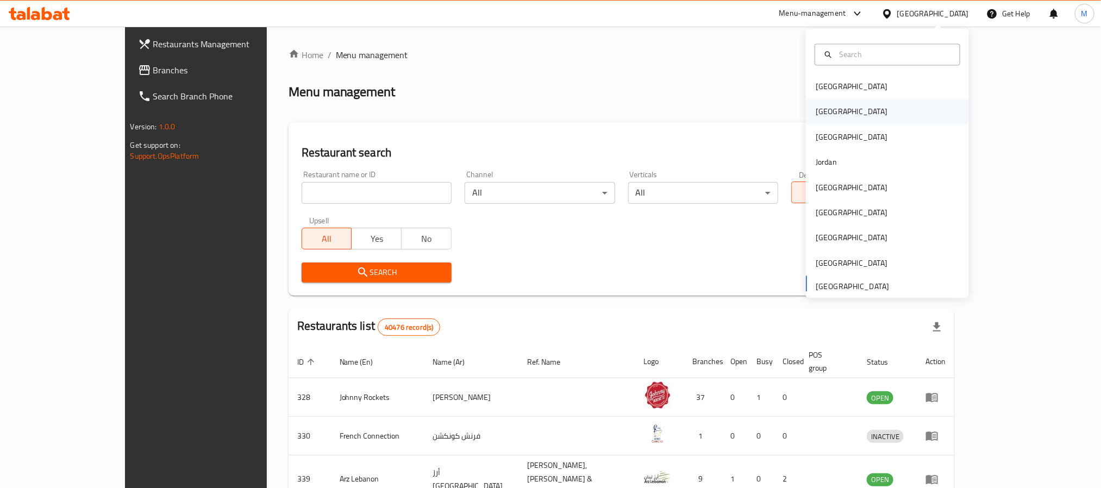
click at [829, 111] on div "[GEOGRAPHIC_DATA]" at bounding box center [851, 111] width 89 height 25
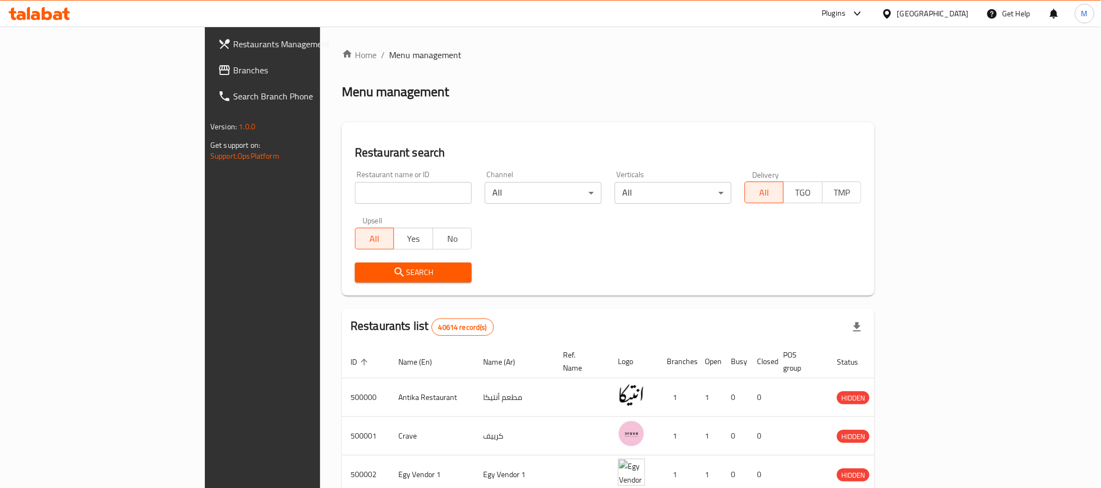
click at [355, 192] on input "search" at bounding box center [413, 193] width 117 height 22
type input "mcdonald"
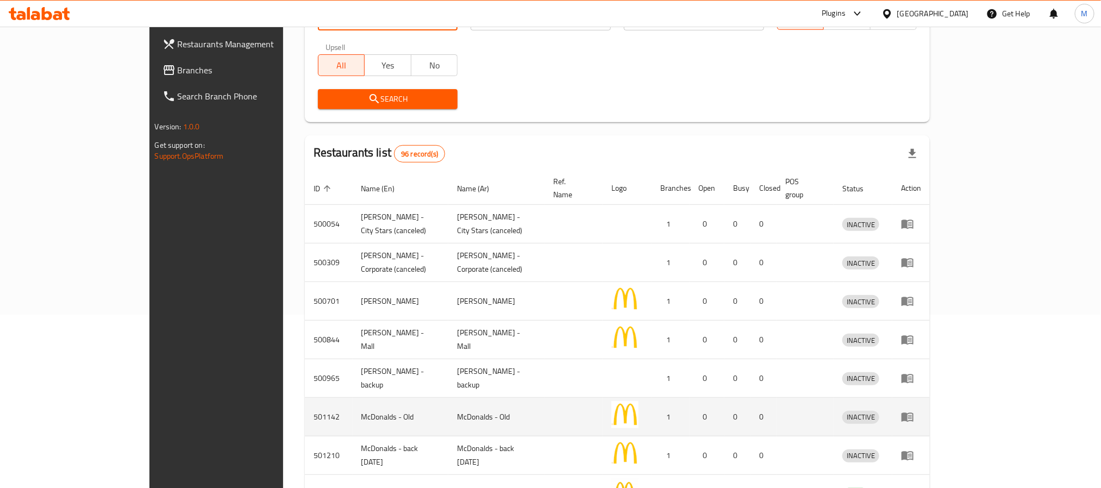
scroll to position [292, 0]
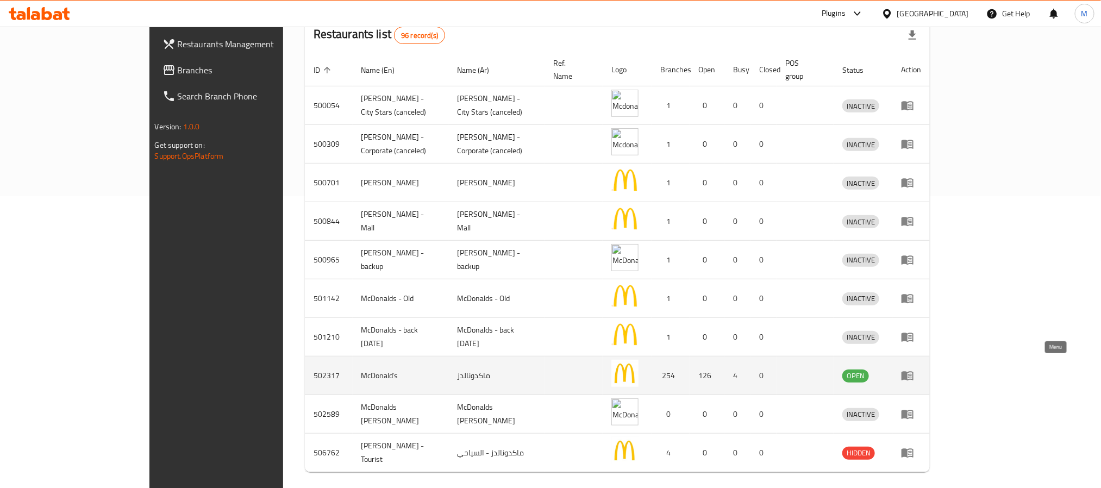
click at [914, 372] on icon "enhanced table" at bounding box center [908, 376] width 12 height 9
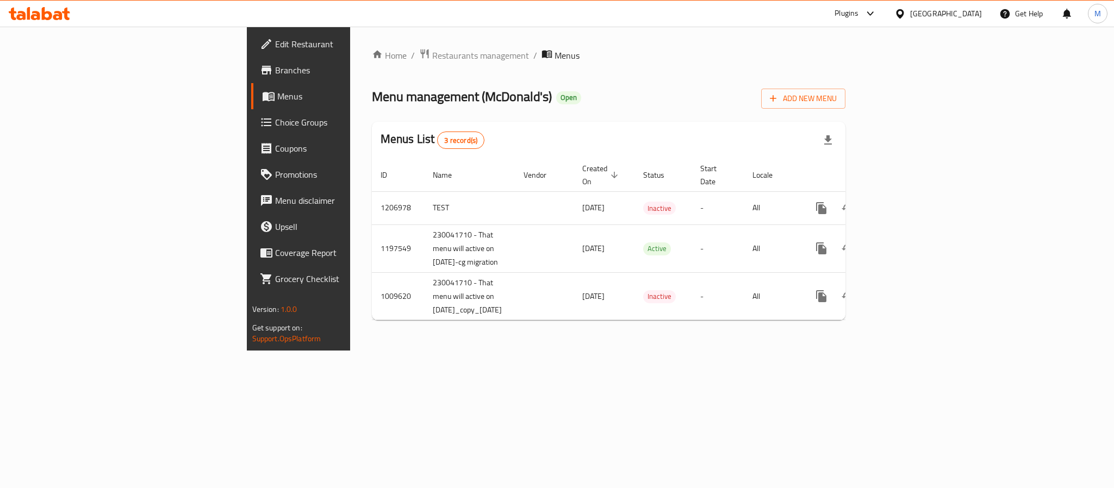
click at [275, 72] on span "Branches" at bounding box center [349, 70] width 149 height 13
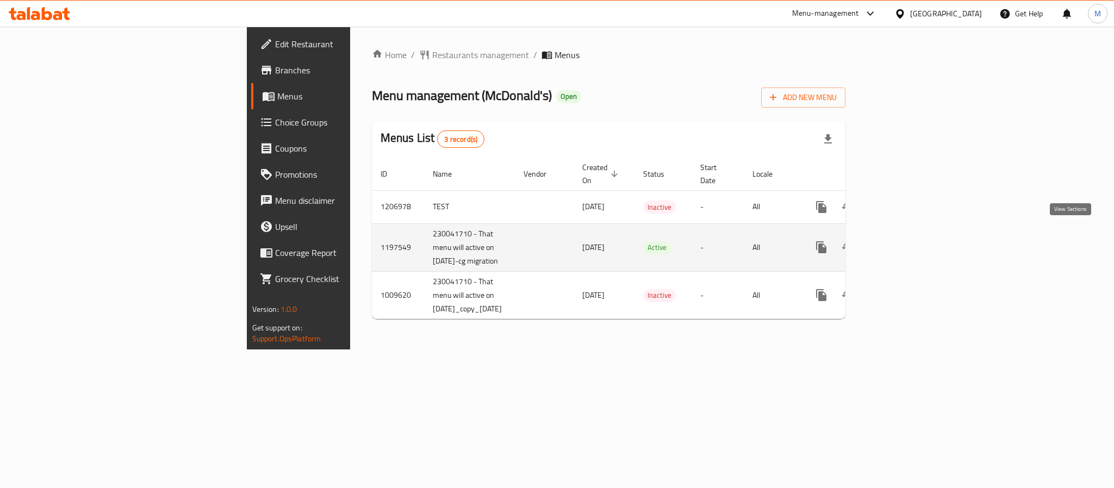
click at [906, 241] on icon "enhanced table" at bounding box center [899, 247] width 13 height 13
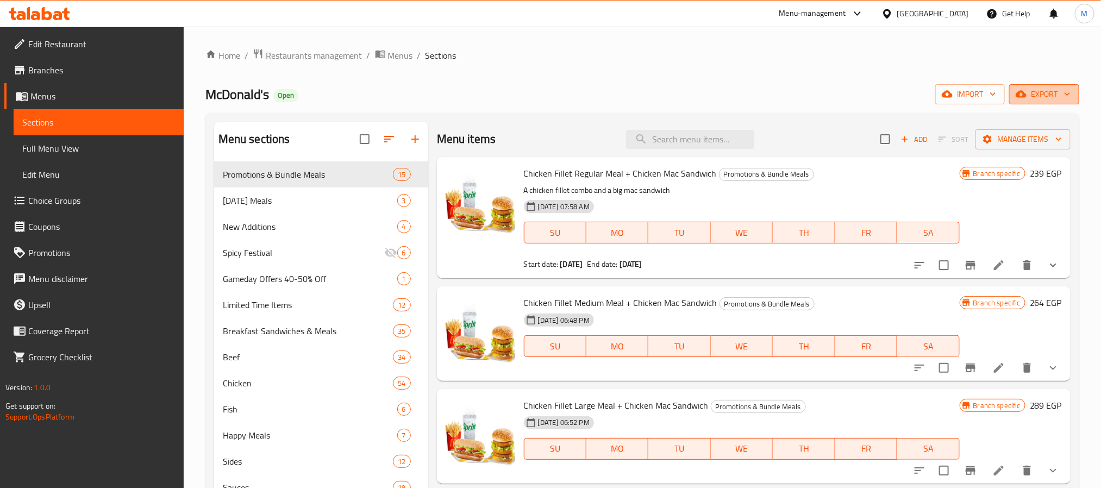
click at [1045, 90] on span "export" at bounding box center [1044, 95] width 53 height 14
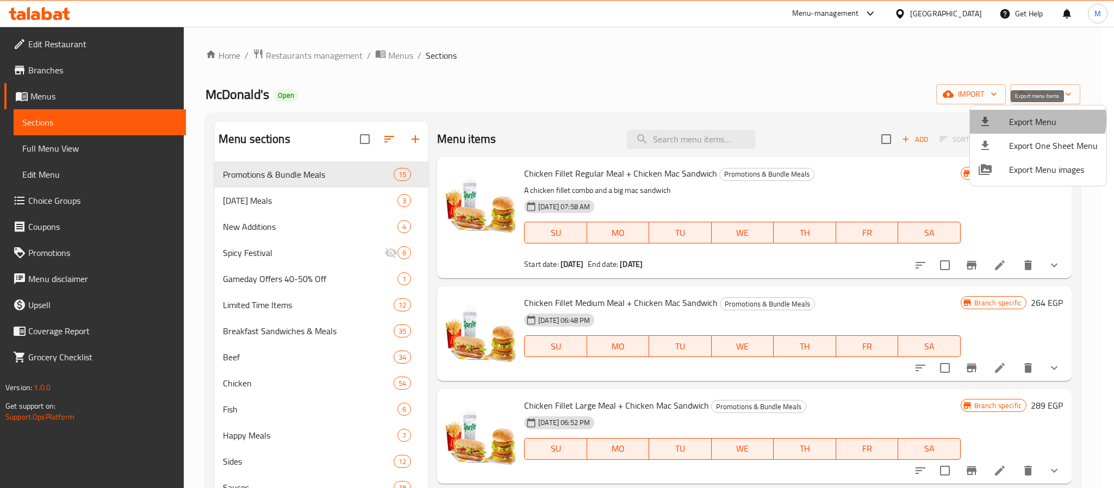
click at [1030, 120] on span "Export Menu" at bounding box center [1053, 121] width 89 height 13
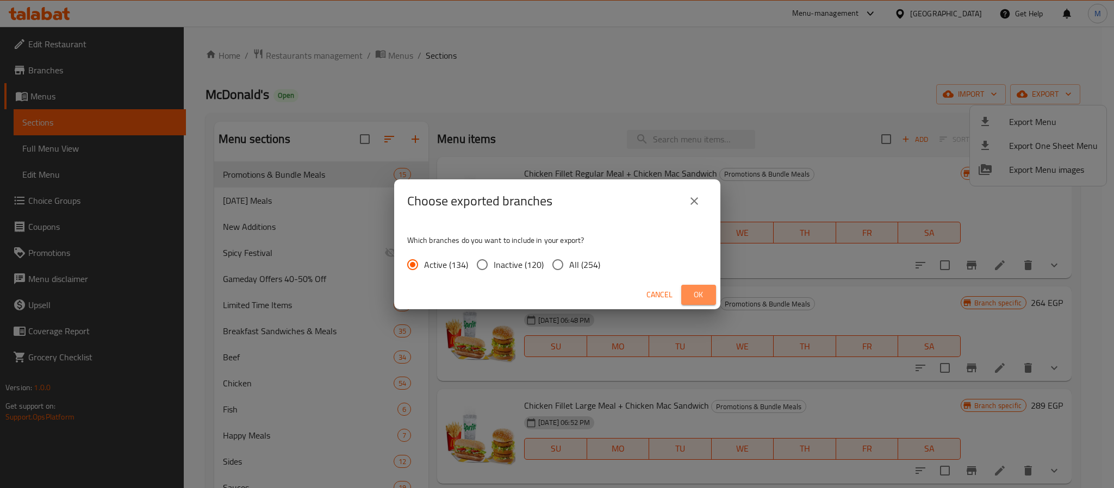
click at [698, 296] on span "Ok" at bounding box center [698, 295] width 17 height 14
